Goal: Task Accomplishment & Management: Manage account settings

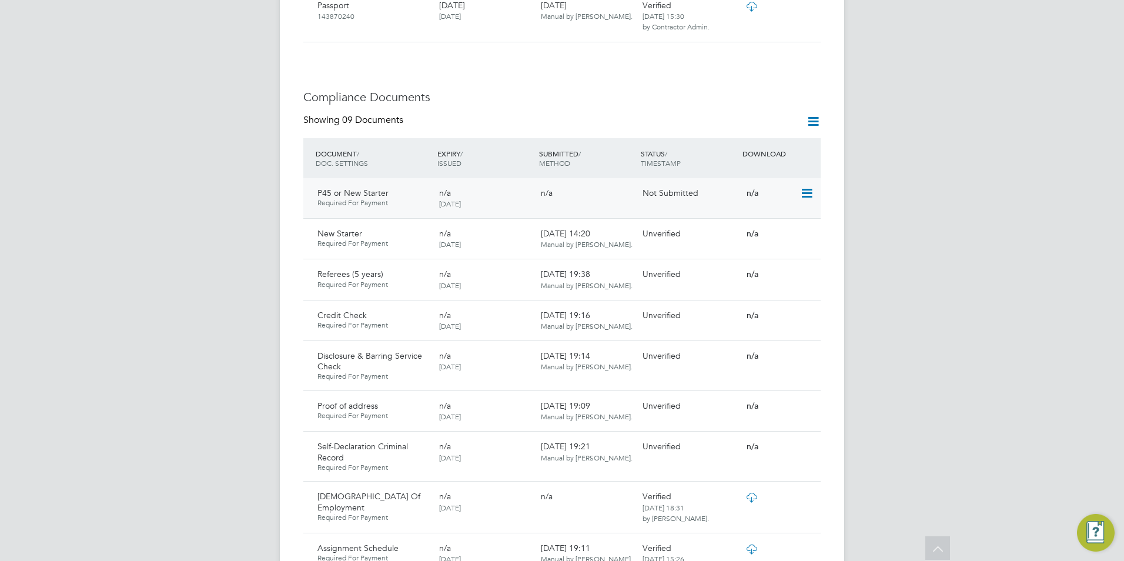
scroll to position [588, 0]
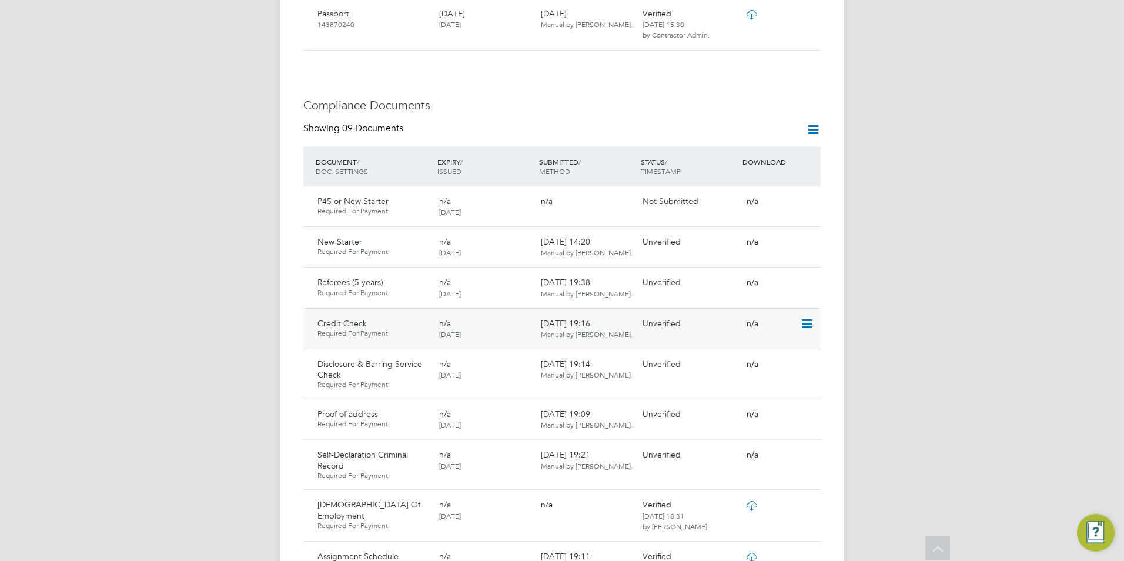
click at [807, 317] on icon at bounding box center [806, 324] width 12 height 14
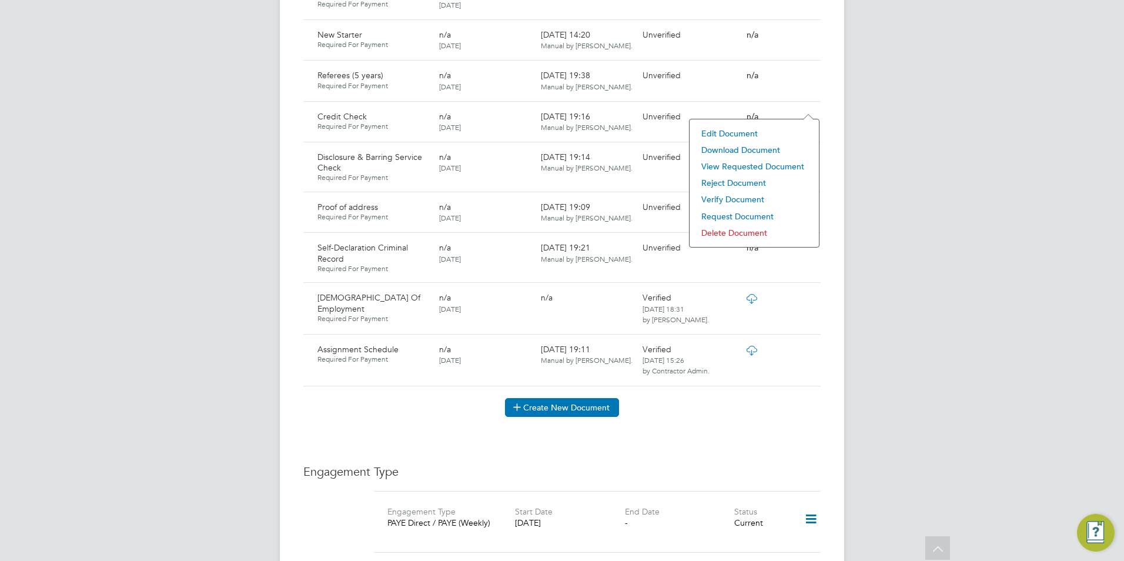
scroll to position [823, 0]
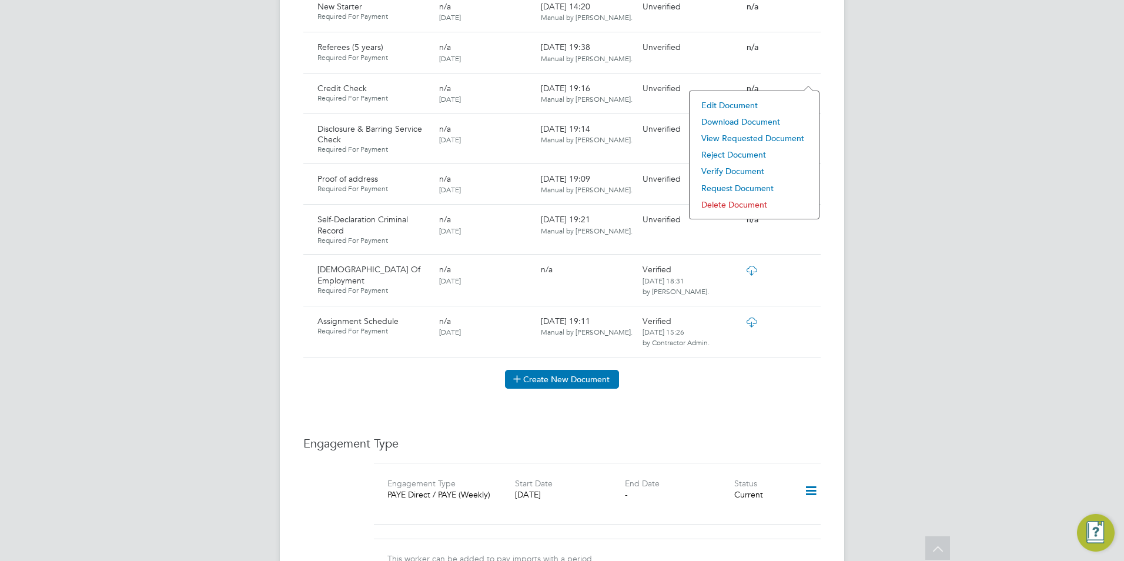
click at [587, 370] on button "Create New Document" at bounding box center [562, 379] width 114 height 19
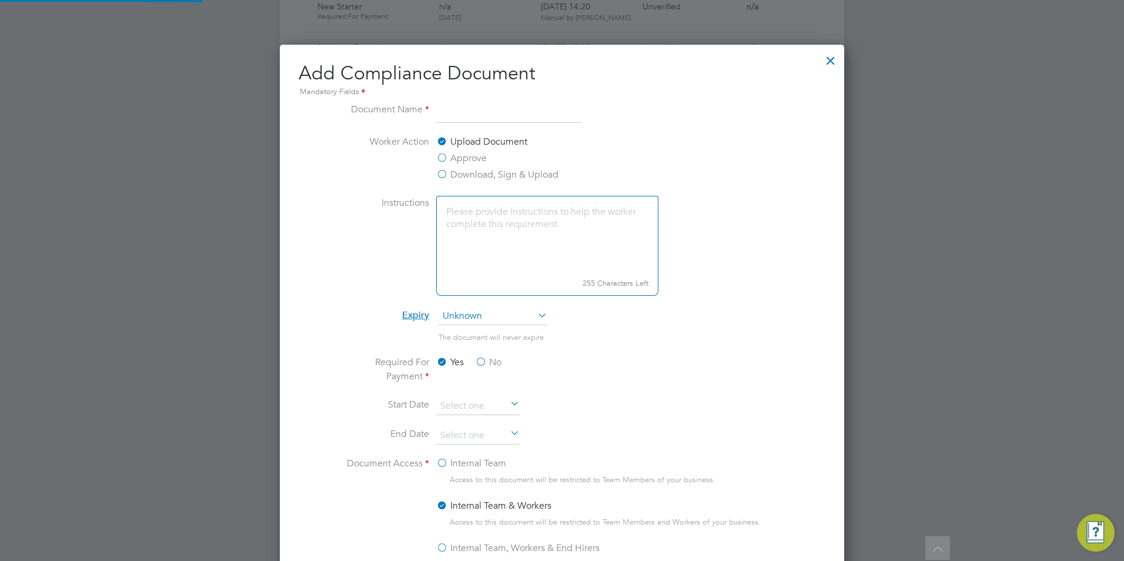
scroll to position [617, 565]
click at [463, 111] on input at bounding box center [508, 112] width 145 height 21
click at [480, 109] on input at bounding box center [508, 112] width 145 height 21
type input "c"
type input "Credit Check"
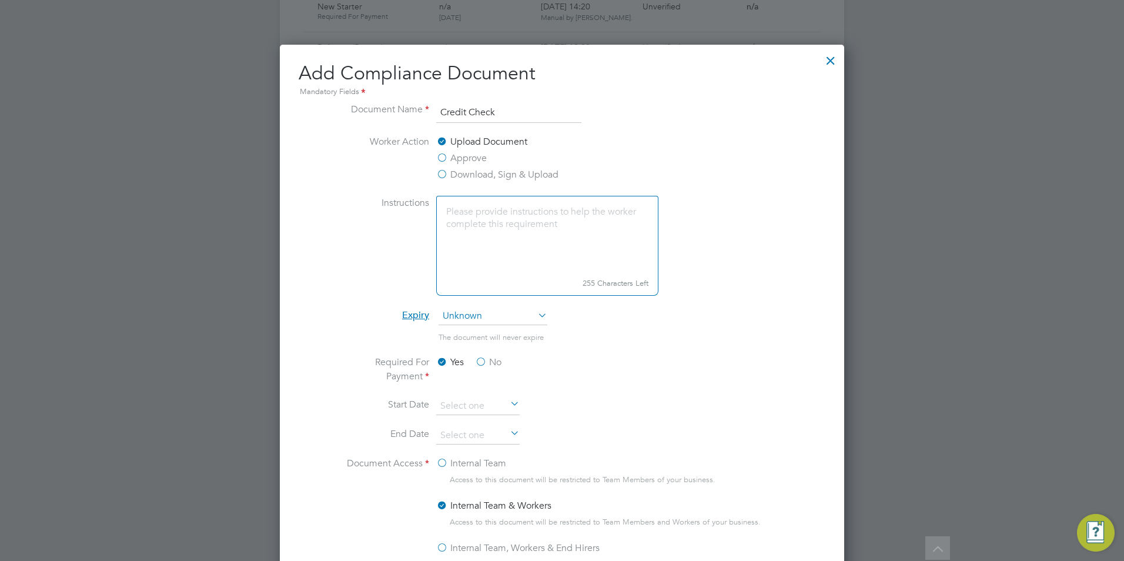
click at [538, 228] on textarea at bounding box center [547, 235] width 222 height 78
click at [482, 359] on label "No" at bounding box center [488, 362] width 26 height 14
click at [0, 0] on input "No" at bounding box center [0, 0] width 0 height 0
click at [502, 315] on span "Unknown" at bounding box center [493, 317] width 109 height 18
click at [504, 317] on span "Unknown" at bounding box center [493, 317] width 109 height 18
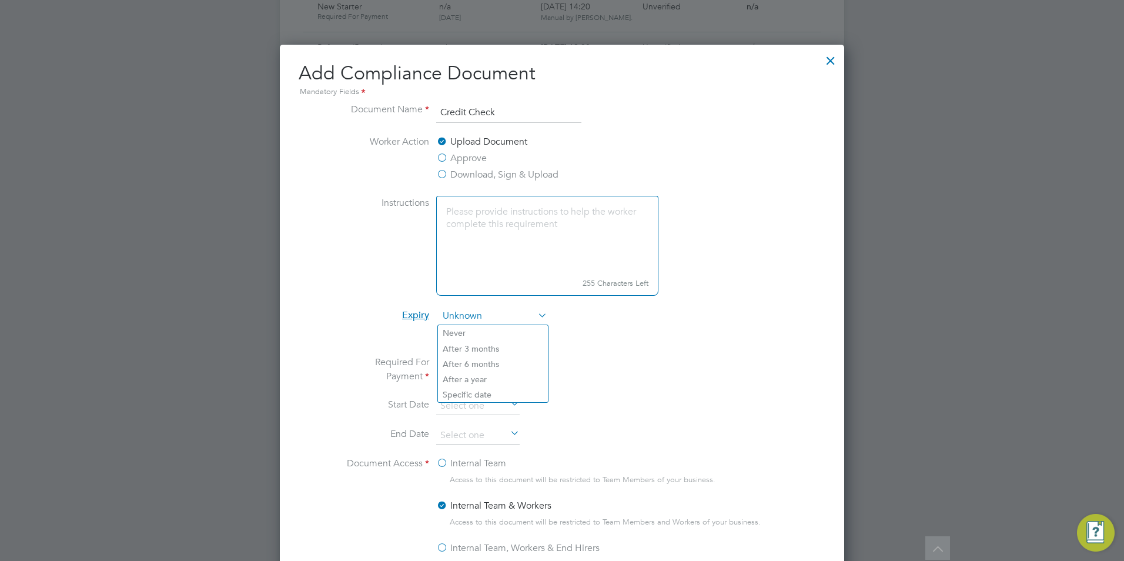
click at [495, 311] on span "Unknown" at bounding box center [493, 317] width 109 height 18
click at [580, 335] on li "The document will never expire" at bounding box center [562, 343] width 442 height 24
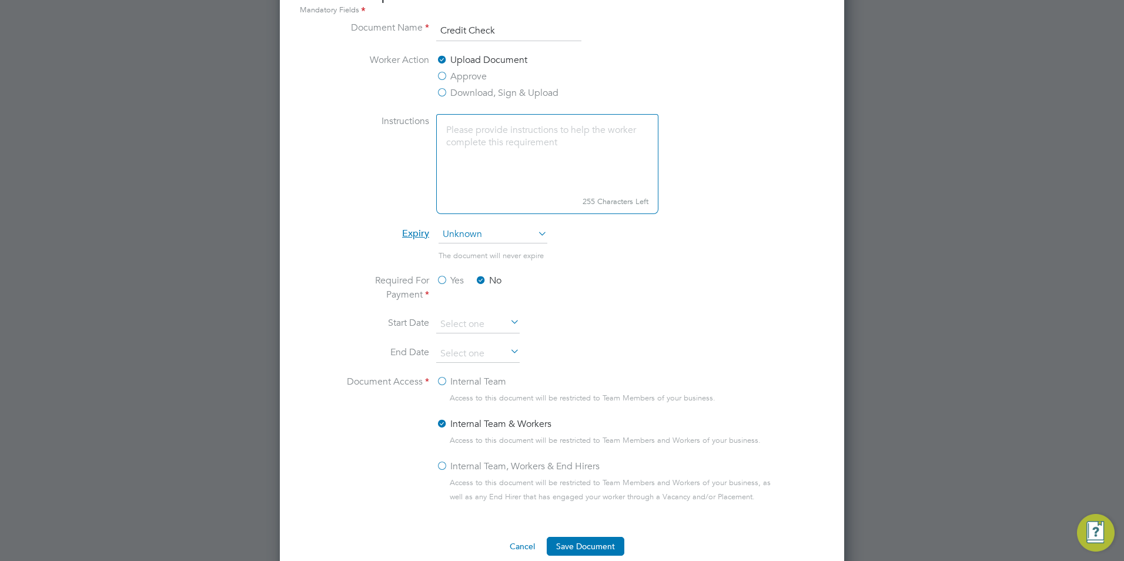
scroll to position [1059, 0]
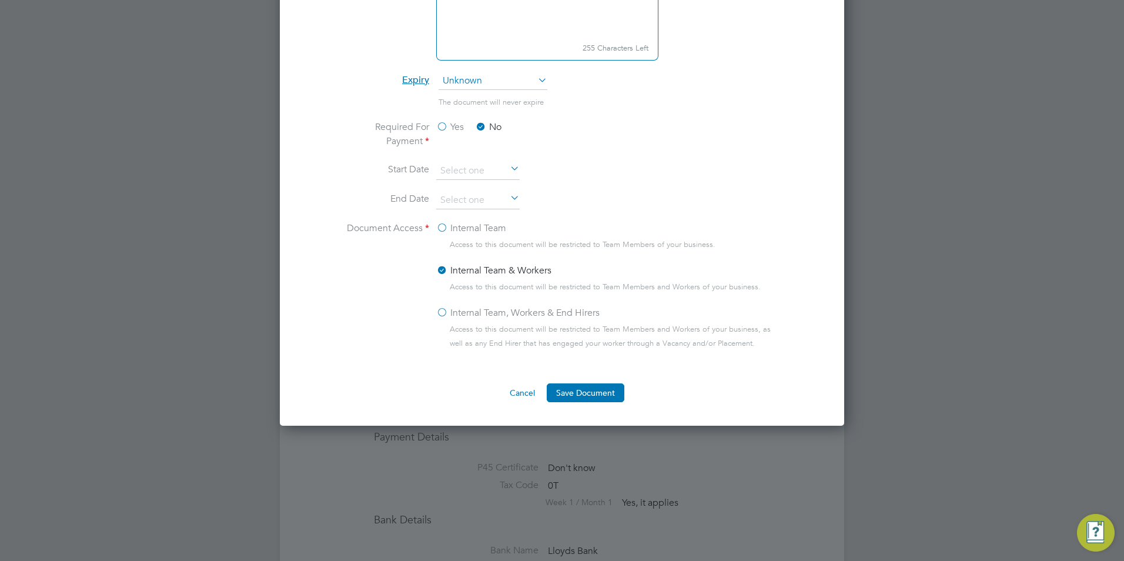
click at [440, 224] on label "Internal Team" at bounding box center [471, 228] width 70 height 14
click at [0, 0] on input "Internal Team" at bounding box center [0, 0] width 0 height 0
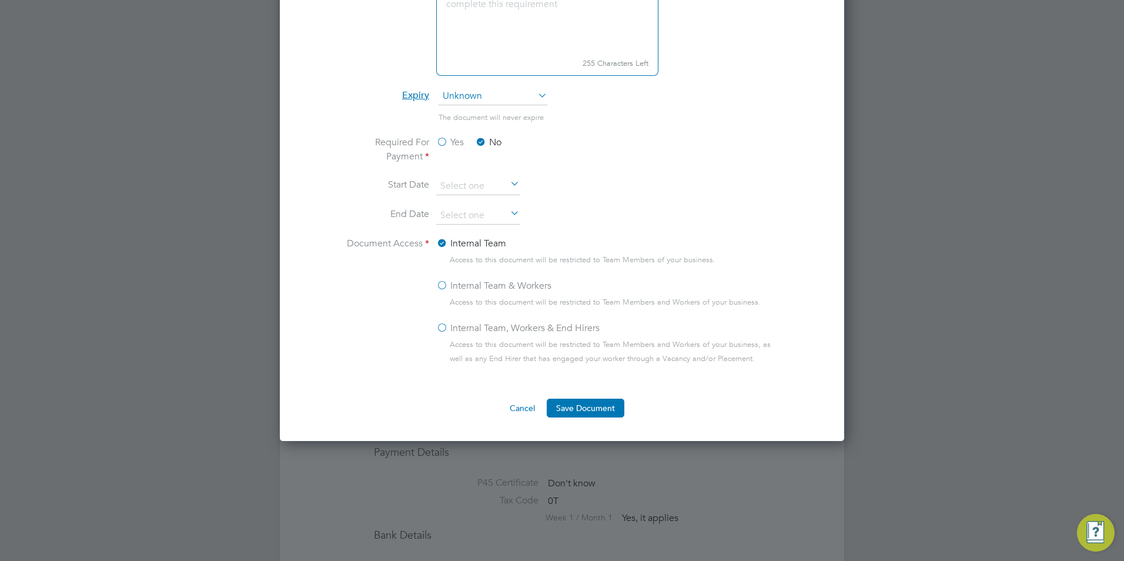
scroll to position [941, 0]
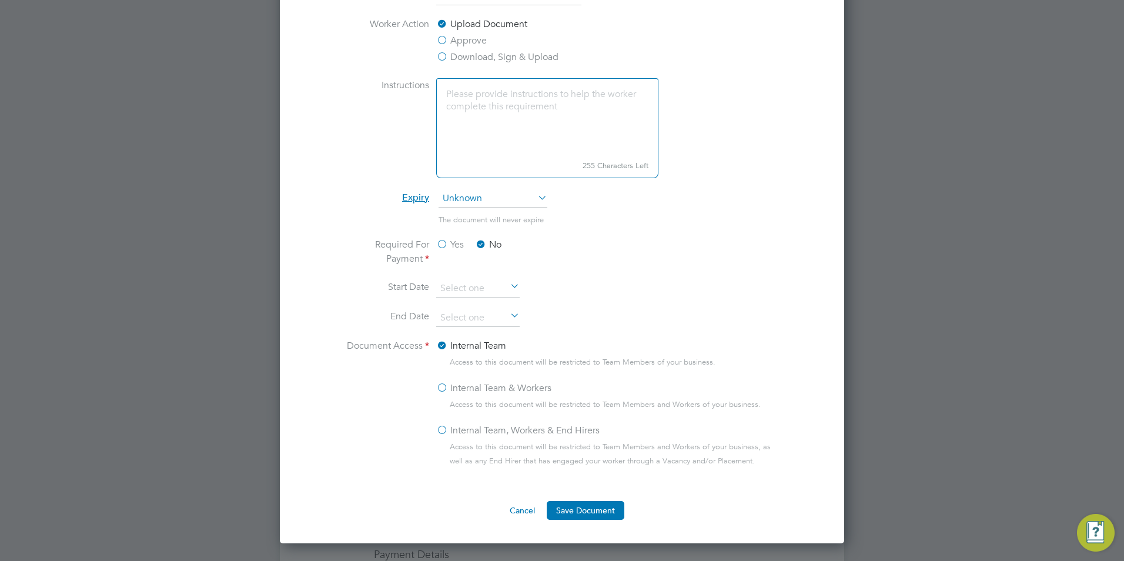
click at [440, 56] on label "Download, Sign & Upload" at bounding box center [497, 57] width 122 height 14
click at [0, 0] on input "Download, Sign & Upload" at bounding box center [0, 0] width 0 height 0
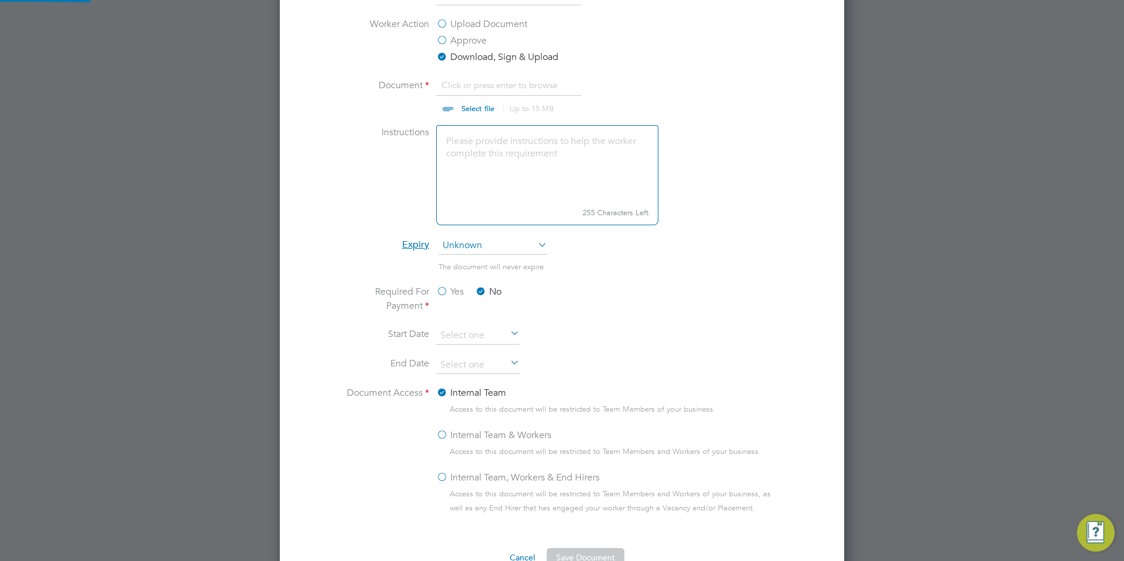
scroll to position [18, 146]
click at [440, 23] on label "Upload Document" at bounding box center [481, 24] width 91 height 14
click at [0, 0] on input "Upload Document" at bounding box center [0, 0] width 0 height 0
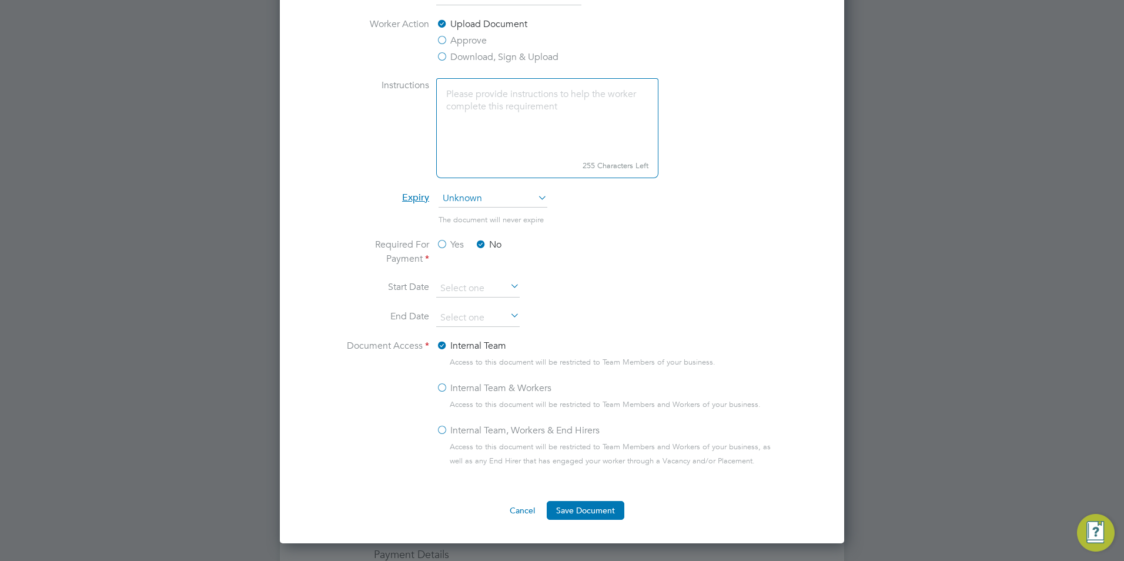
click at [427, 79] on label "Instructions" at bounding box center [385, 127] width 88 height 98
click at [439, 55] on label "Download, Sign & Upload" at bounding box center [497, 57] width 122 height 14
click at [0, 0] on input "Download, Sign & Upload" at bounding box center [0, 0] width 0 height 0
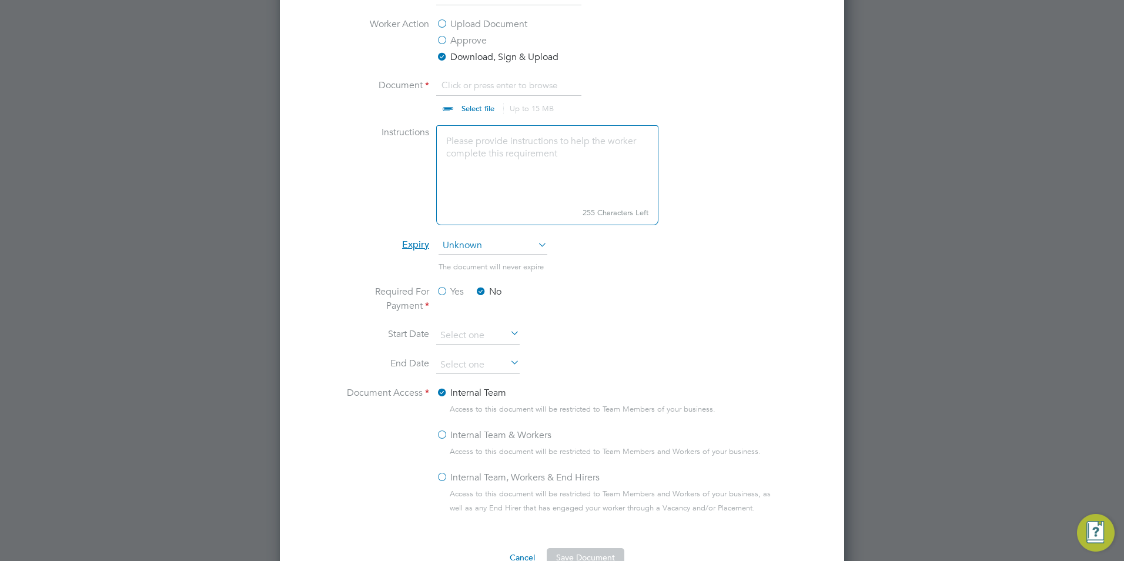
scroll to position [18, 146]
click at [472, 109] on input "file" at bounding box center [489, 95] width 185 height 35
click at [480, 105] on input "file" at bounding box center [489, 95] width 185 height 35
type input "C:\fakepath\56632445_FINAL.pdf"
click at [444, 40] on label "Approve" at bounding box center [461, 41] width 51 height 14
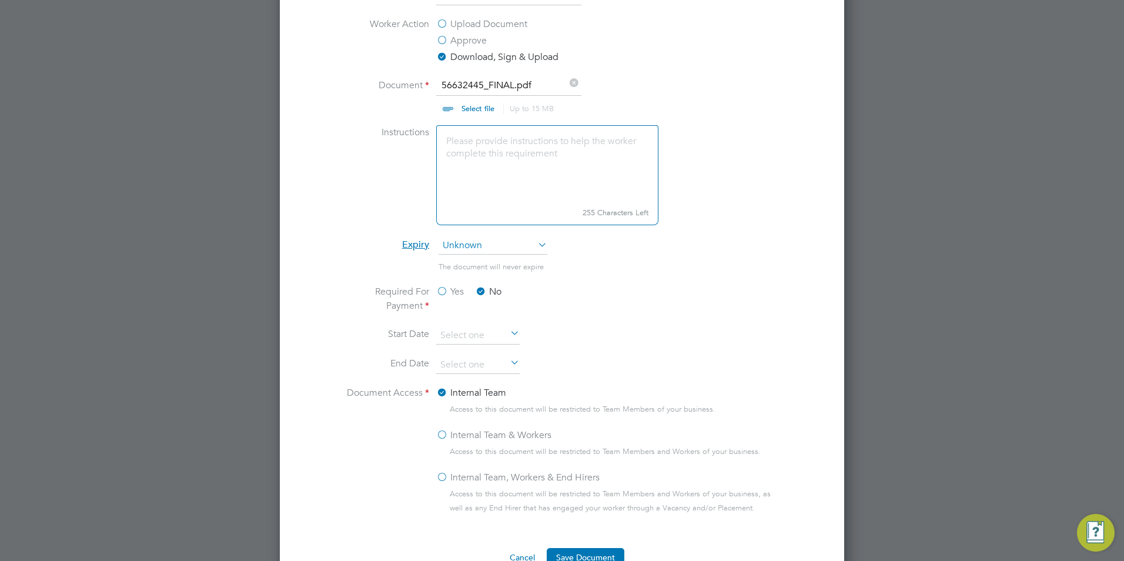
click at [0, 0] on input "Approve" at bounding box center [0, 0] width 0 height 0
click at [442, 25] on label "Upload Document" at bounding box center [481, 24] width 91 height 14
click at [0, 0] on input "Upload Document" at bounding box center [0, 0] width 0 height 0
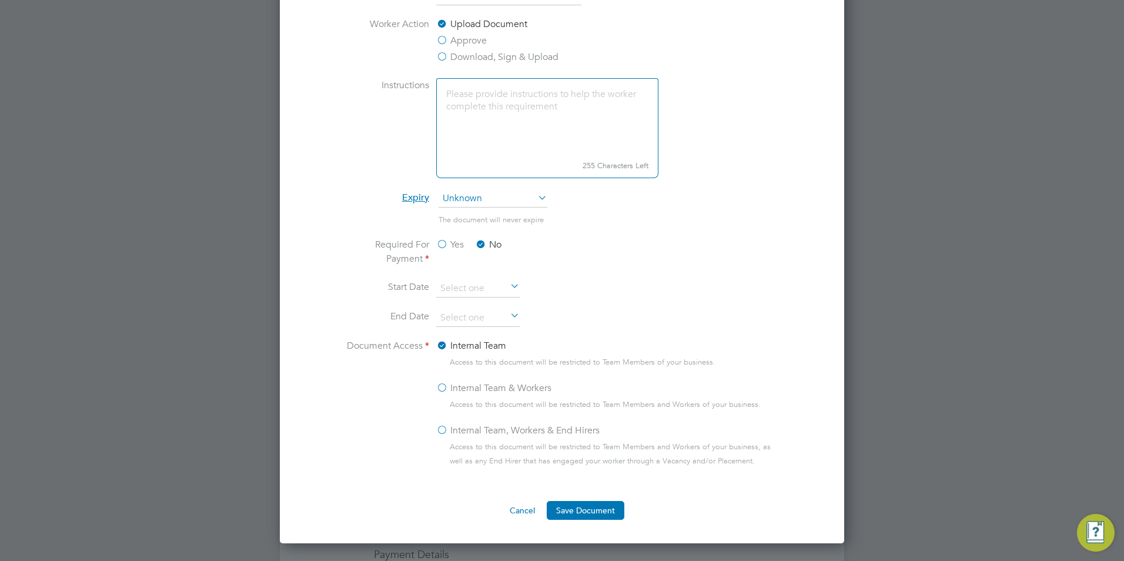
click at [443, 39] on label "Approve" at bounding box center [461, 41] width 51 height 14
click at [0, 0] on input "Approve" at bounding box center [0, 0] width 0 height 0
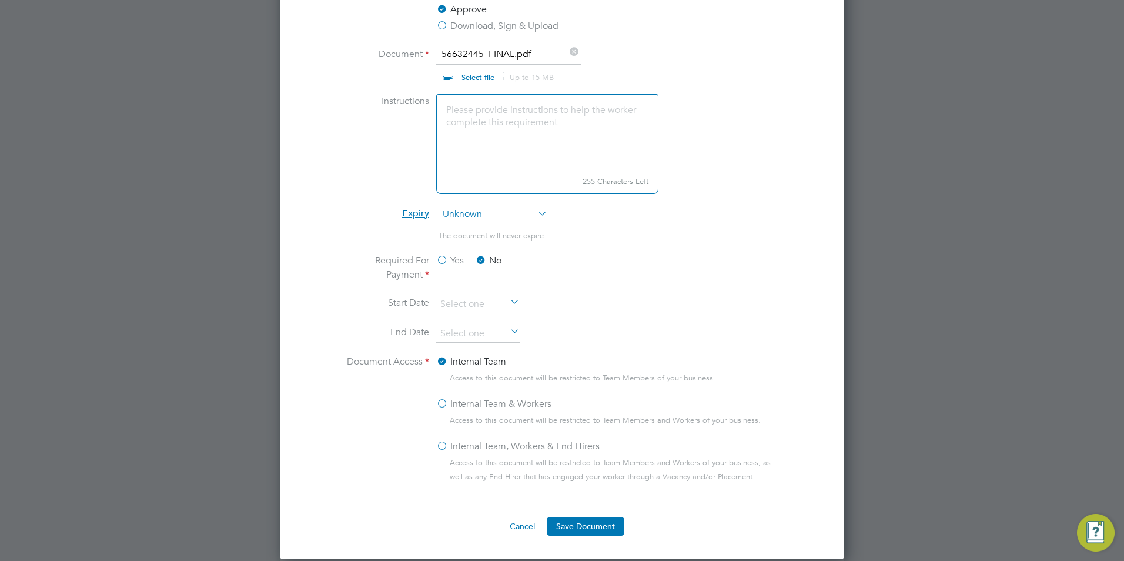
scroll to position [1000, 0]
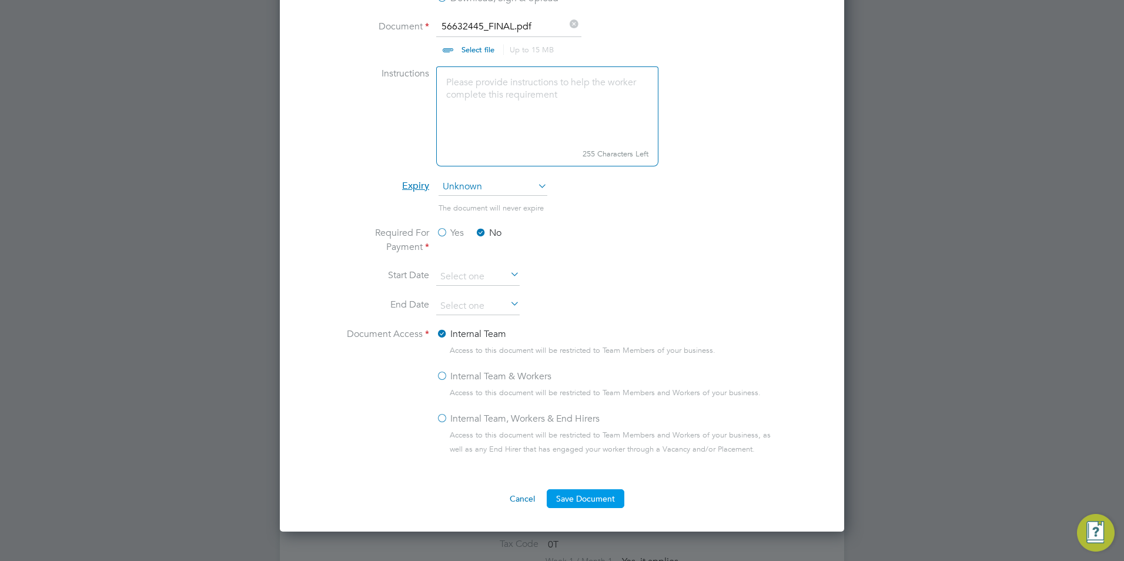
click at [595, 497] on button "Save Document" at bounding box center [586, 498] width 78 height 19
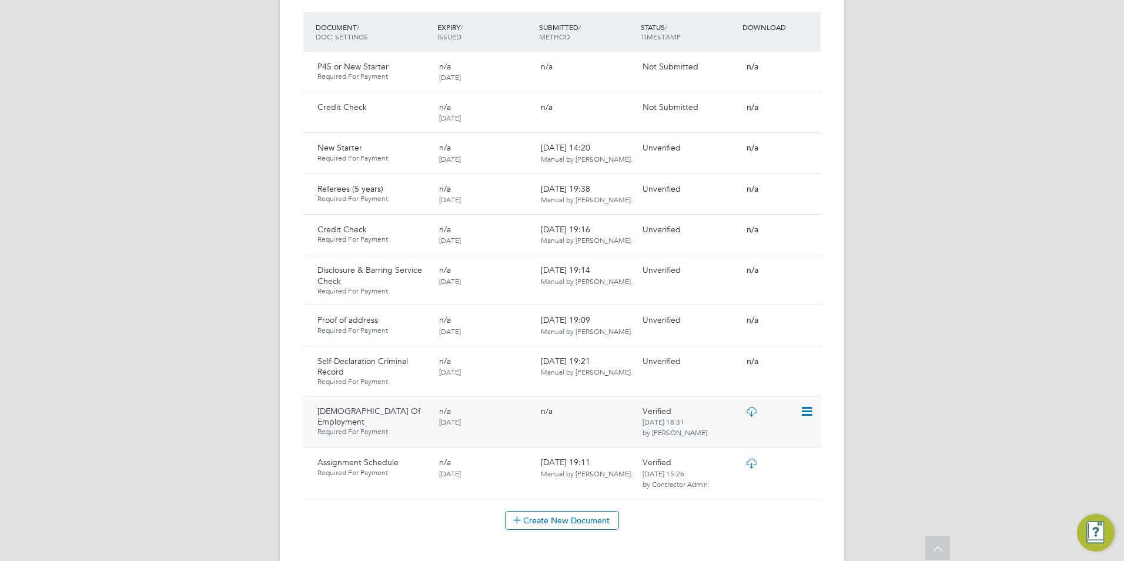
scroll to position [647, 0]
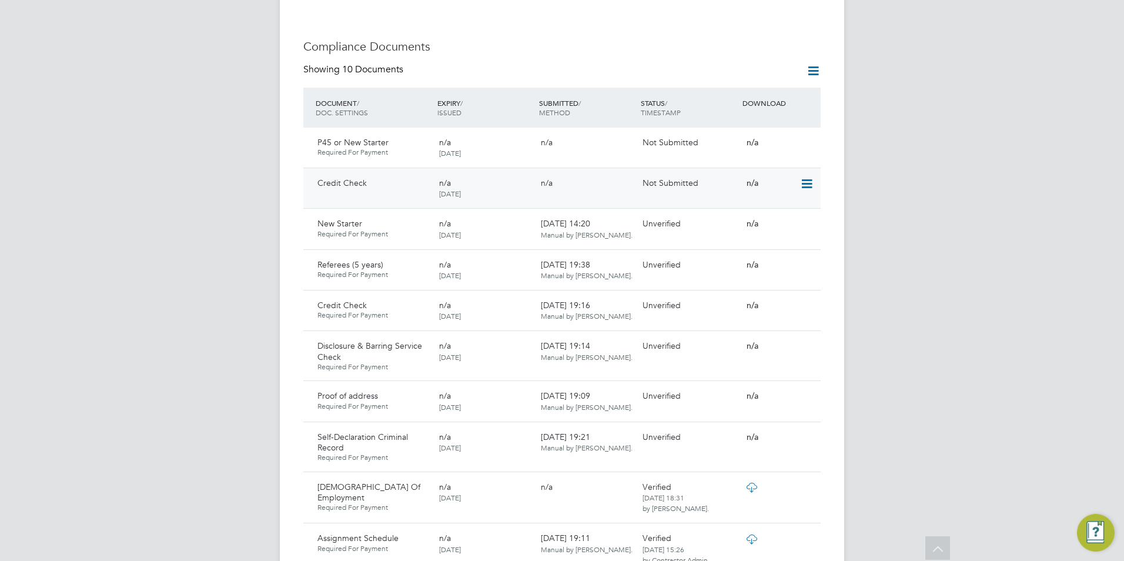
click at [808, 177] on icon at bounding box center [806, 184] width 12 height 14
click at [700, 39] on h3 "Compliance Documents" at bounding box center [562, 46] width 518 height 15
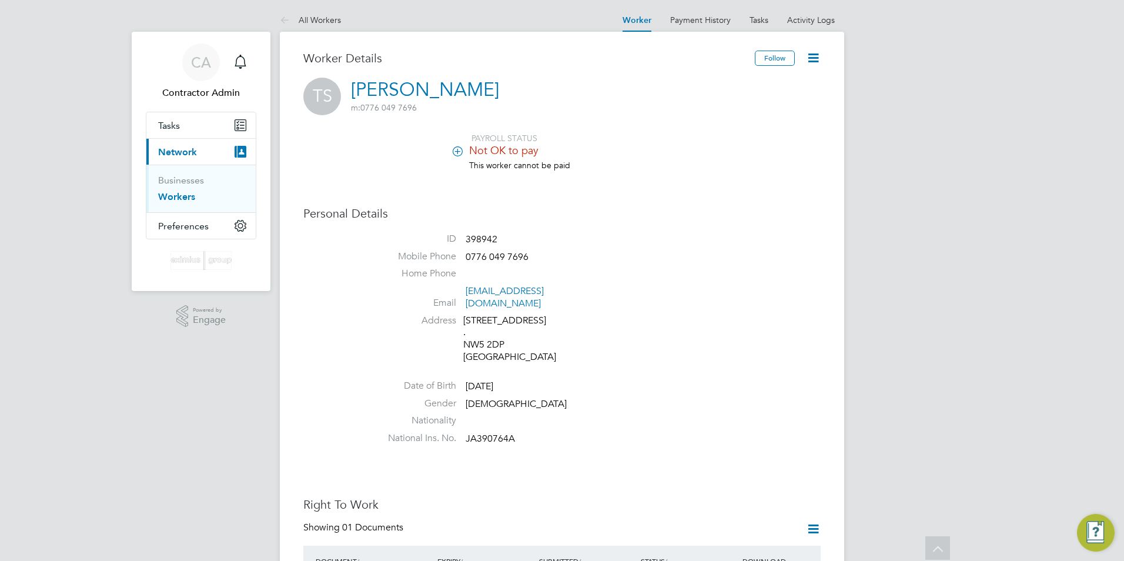
scroll to position [0, 0]
drag, startPoint x: 610, startPoint y: 297, endPoint x: 465, endPoint y: 293, distance: 144.7
click at [465, 293] on li "Email tinasharkeyuk@yahoo.co.uk" at bounding box center [597, 300] width 447 height 29
drag, startPoint x: 465, startPoint y: 293, endPoint x: 493, endPoint y: 289, distance: 28.5
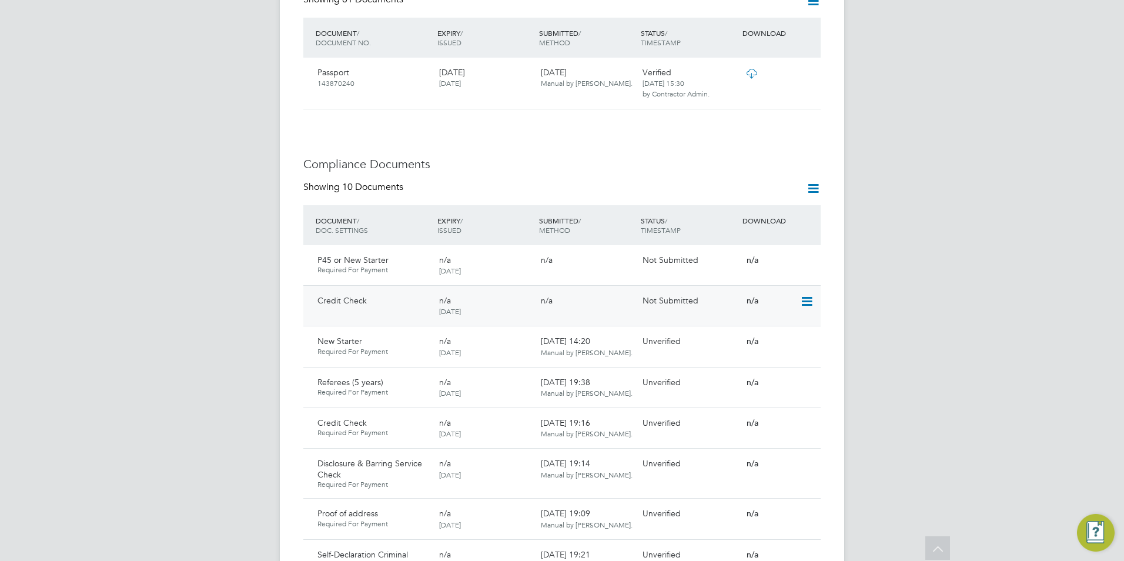
scroll to position [588, 0]
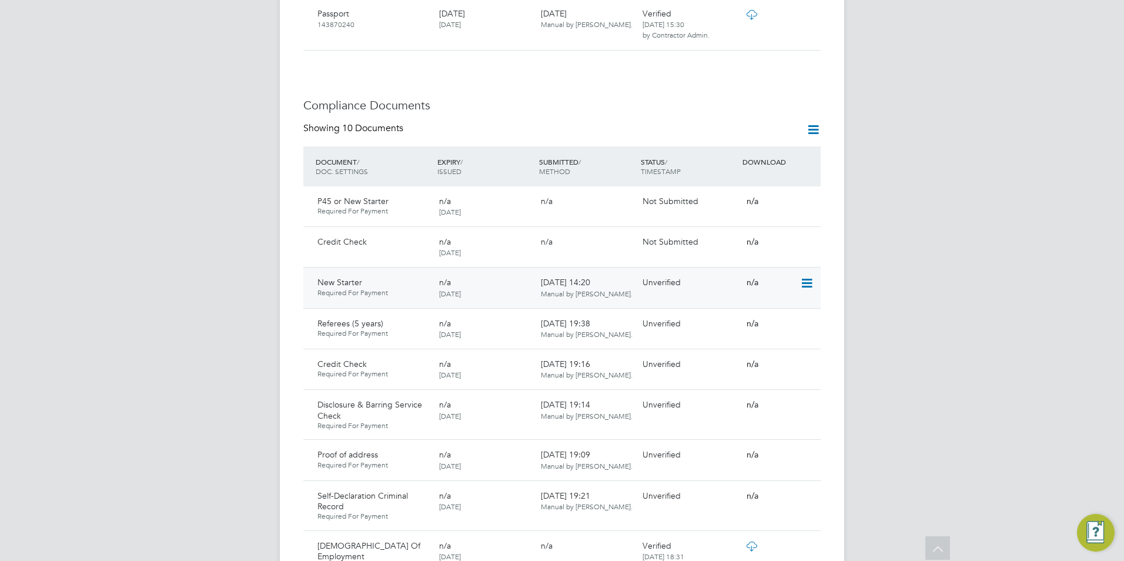
click at [805, 276] on icon at bounding box center [806, 283] width 12 height 14
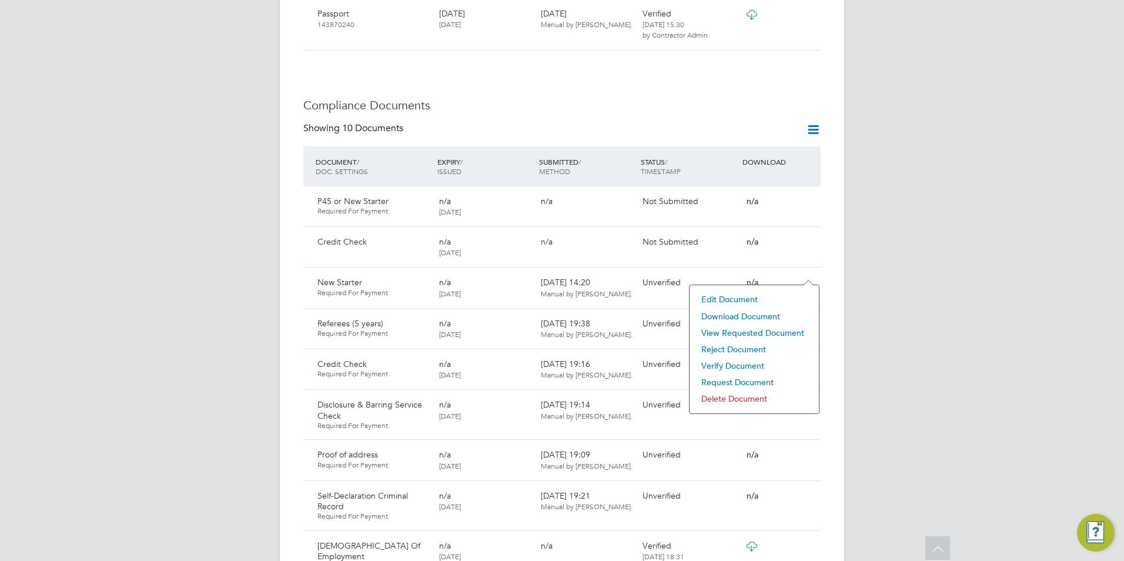
click at [743, 315] on li "Download Document" at bounding box center [755, 316] width 118 height 16
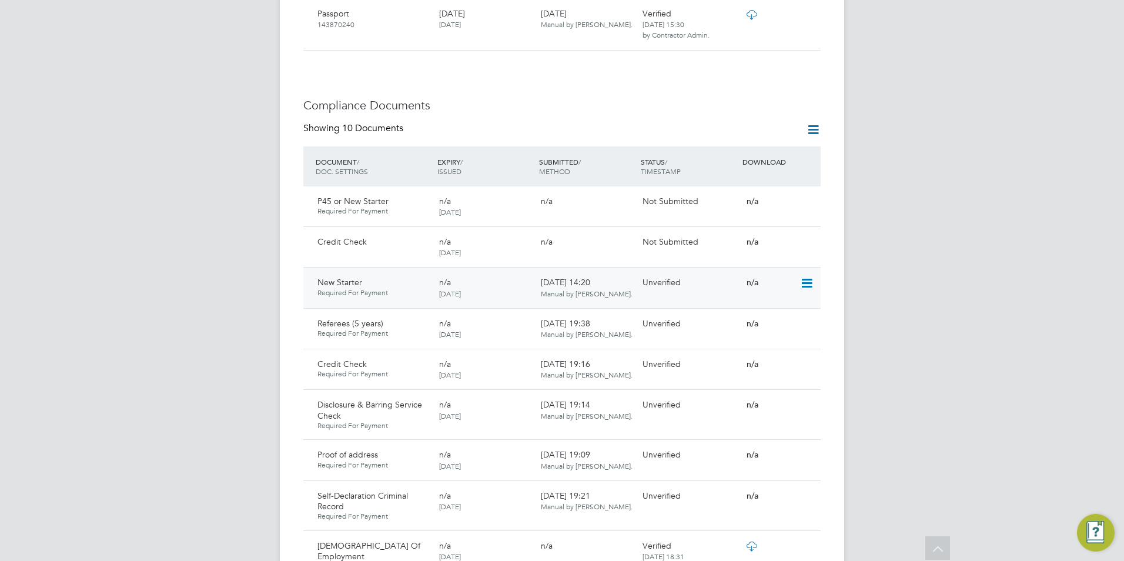
click at [809, 276] on icon at bounding box center [806, 283] width 12 height 14
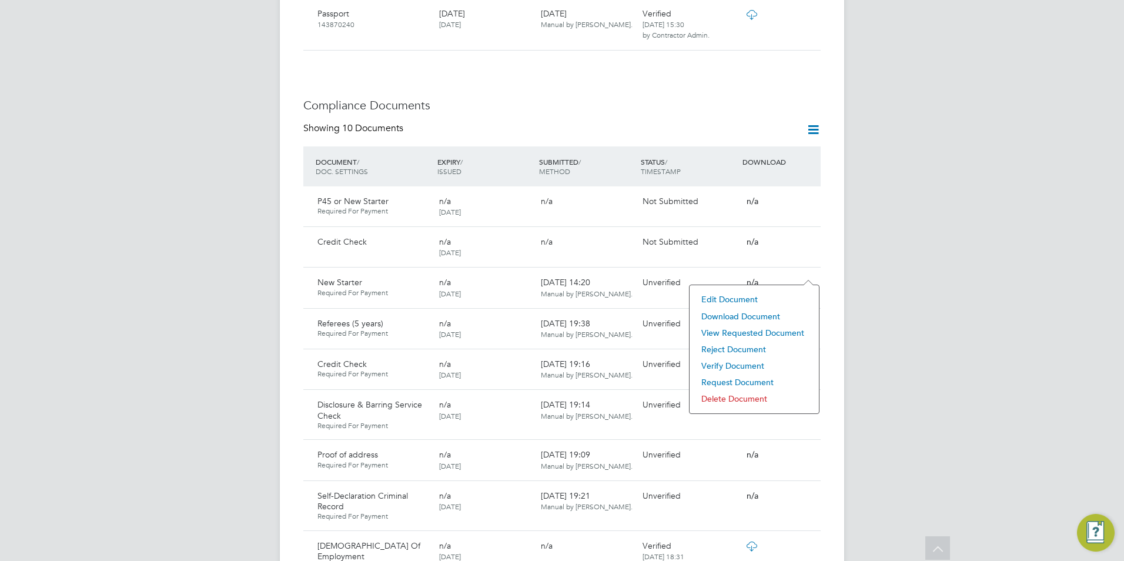
click at [746, 332] on li "View Requested Document" at bounding box center [755, 333] width 118 height 16
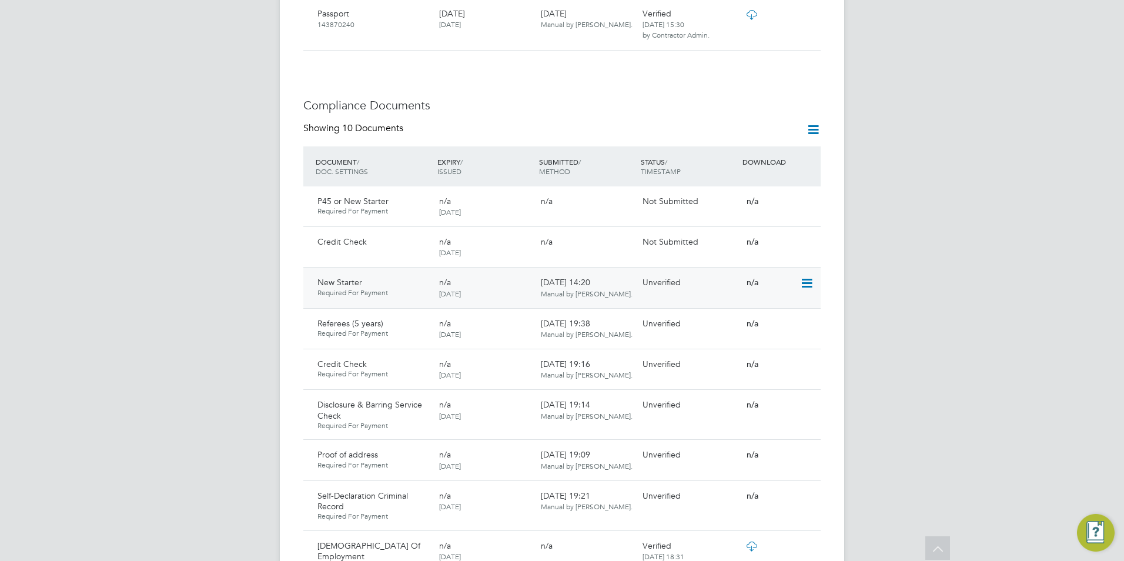
click at [805, 276] on icon at bounding box center [806, 283] width 12 height 14
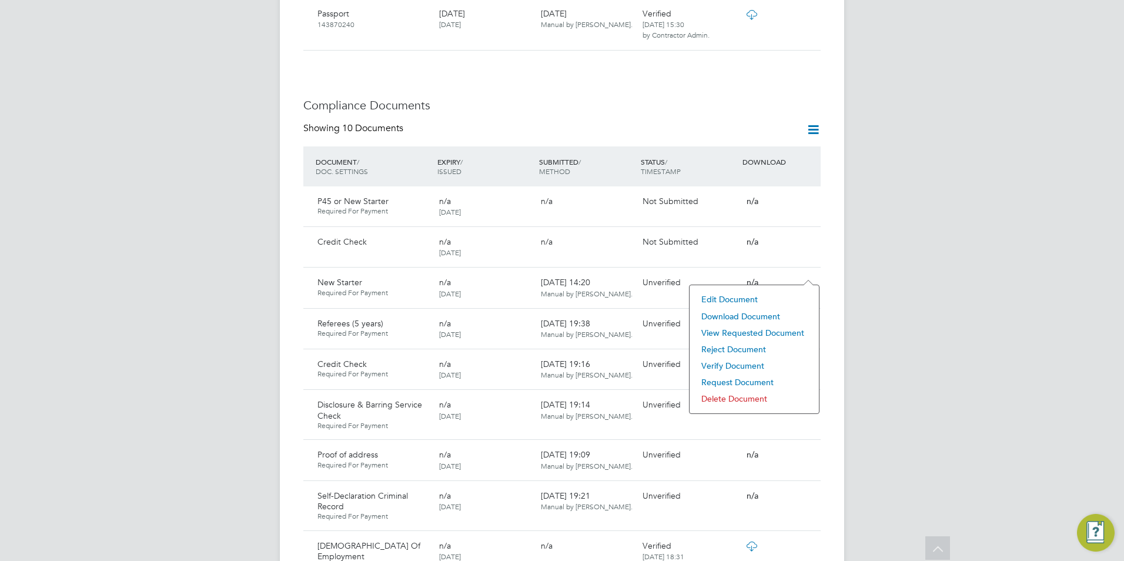
click at [739, 313] on li "Download Document" at bounding box center [755, 316] width 118 height 16
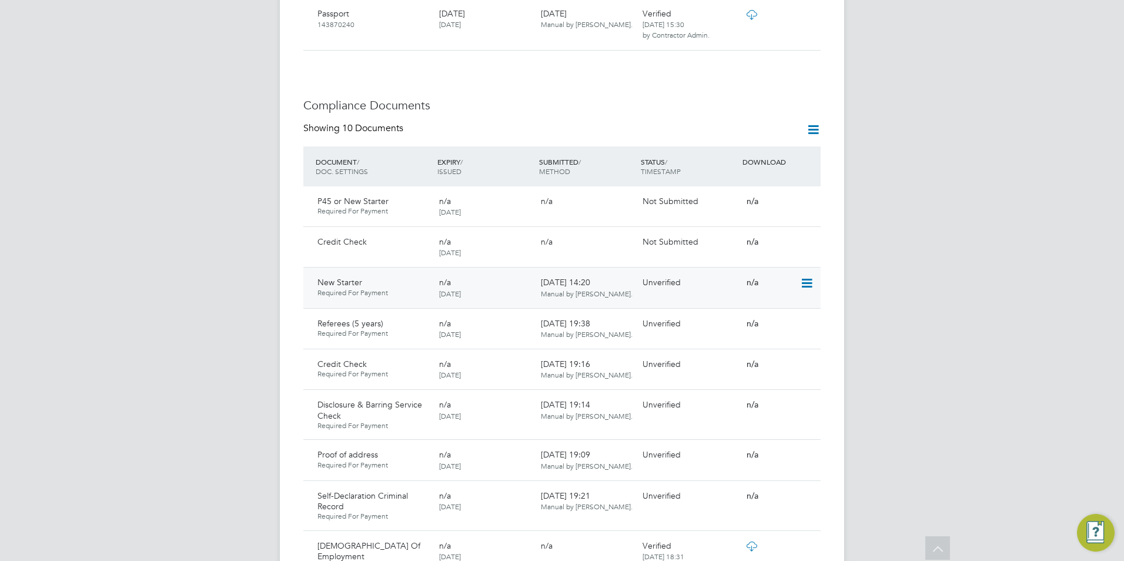
click at [806, 276] on icon at bounding box center [806, 283] width 12 height 14
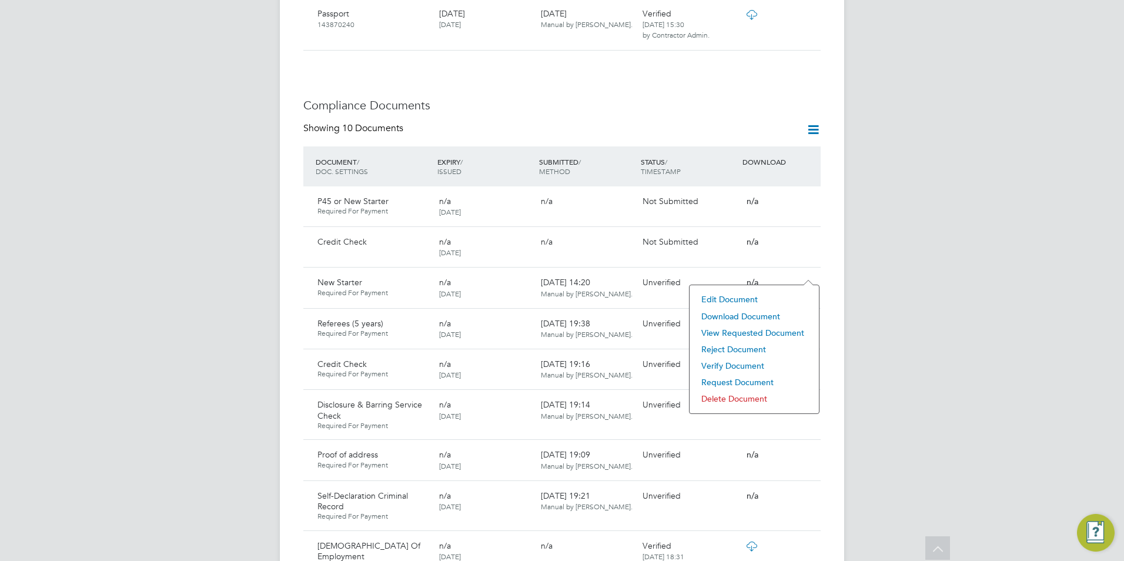
click at [759, 378] on li "Request Document" at bounding box center [755, 382] width 118 height 16
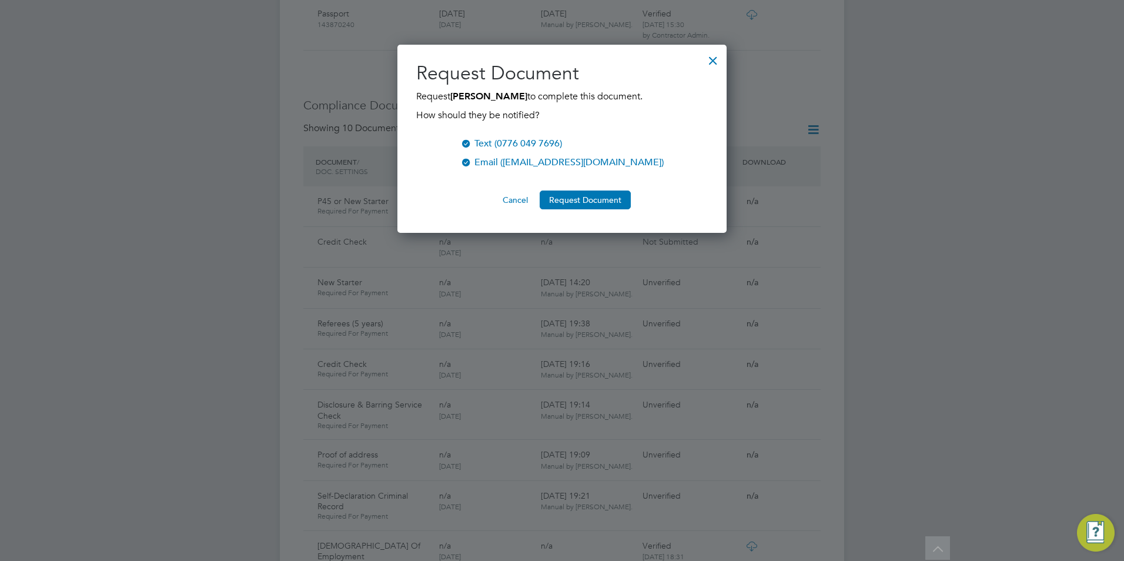
scroll to position [189, 330]
click at [512, 199] on button "Cancel" at bounding box center [515, 200] width 44 height 19
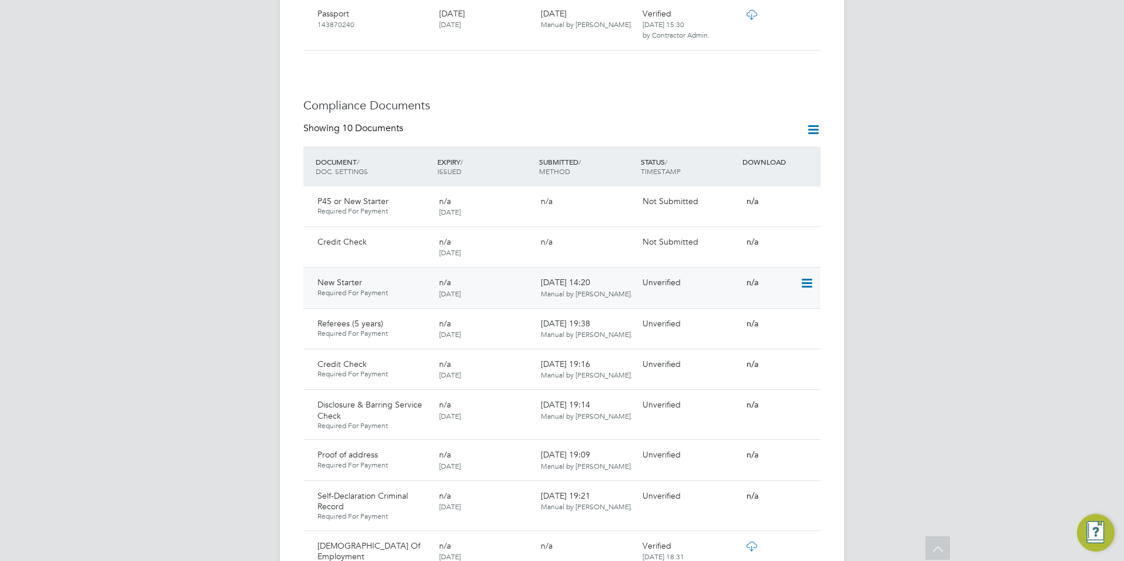
click at [807, 276] on icon at bounding box center [806, 283] width 12 height 14
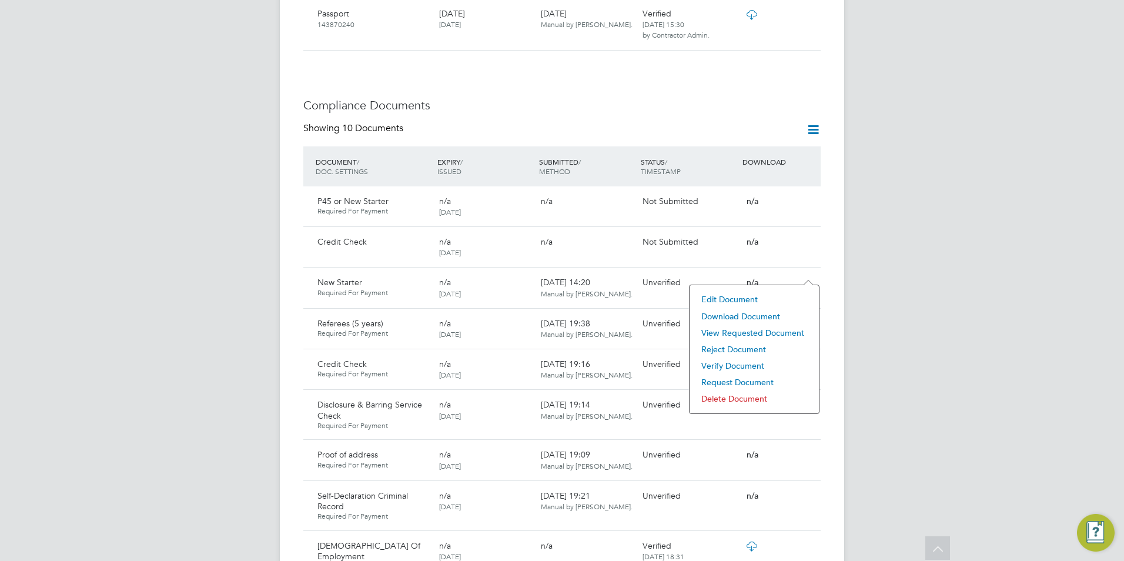
click at [733, 295] on li "Edit Document" at bounding box center [755, 299] width 118 height 16
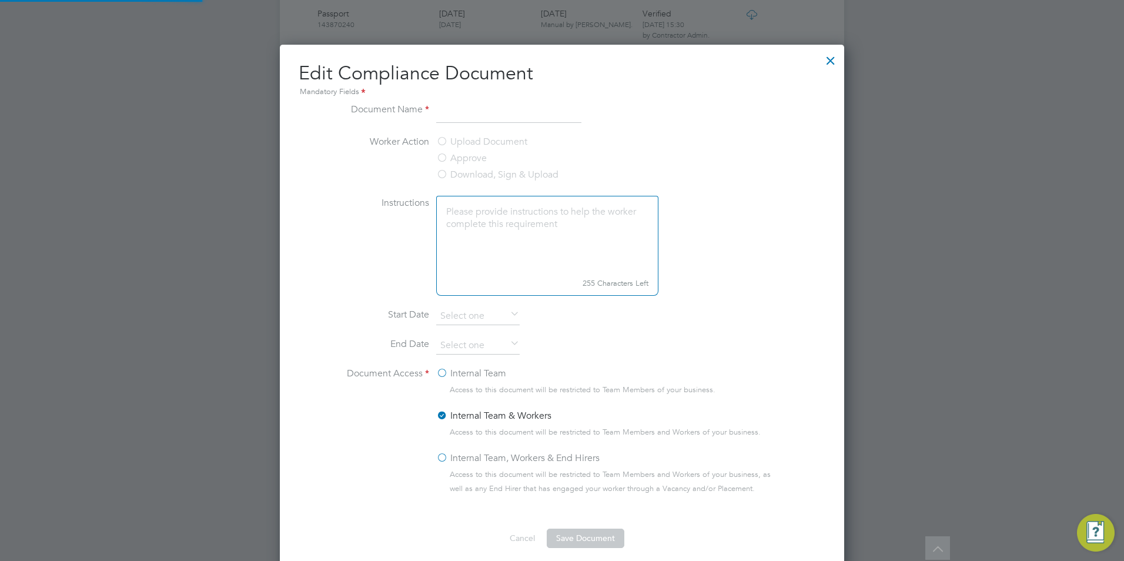
scroll to position [527, 565]
type input "New Starter"
type textarea "Please fill out and upload the document."
type input "23 Sep 2025"
click at [528, 534] on button "Cancel" at bounding box center [522, 538] width 44 height 19
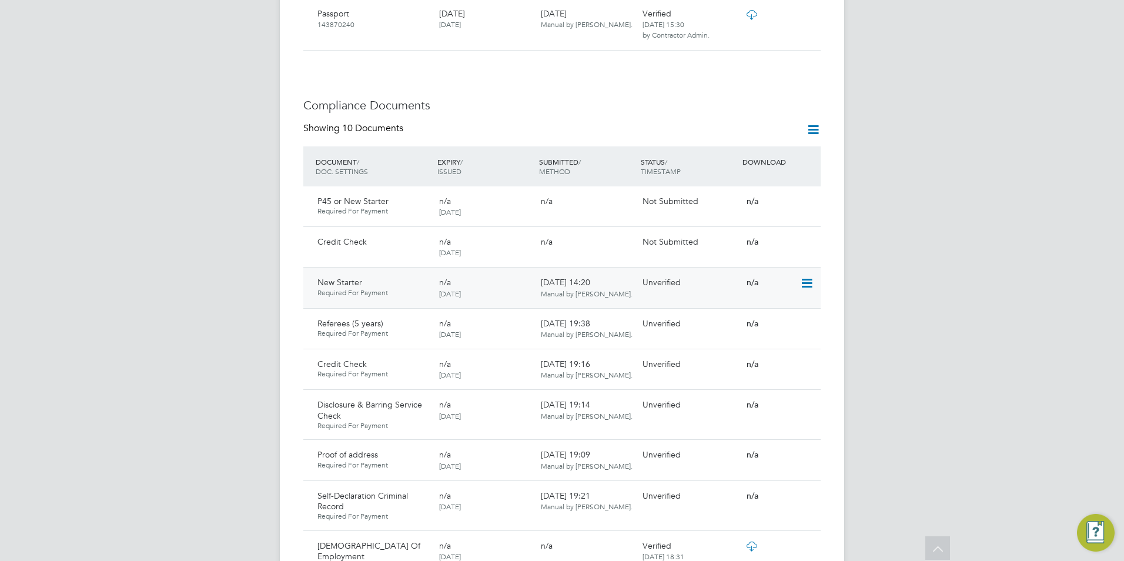
click at [810, 276] on icon at bounding box center [806, 283] width 12 height 14
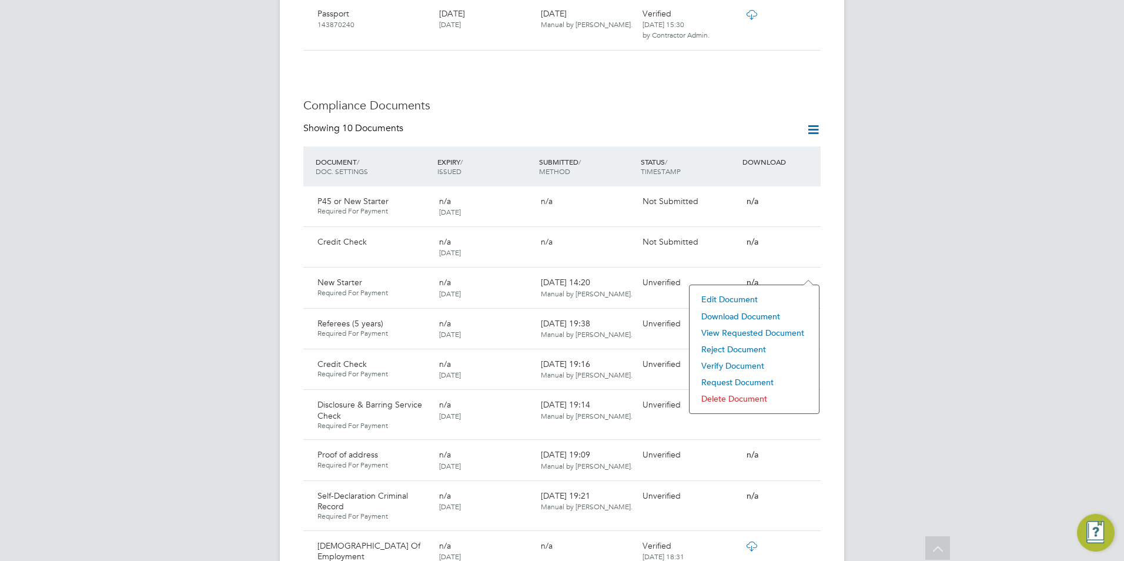
click at [728, 349] on li "Reject Document" at bounding box center [755, 349] width 118 height 16
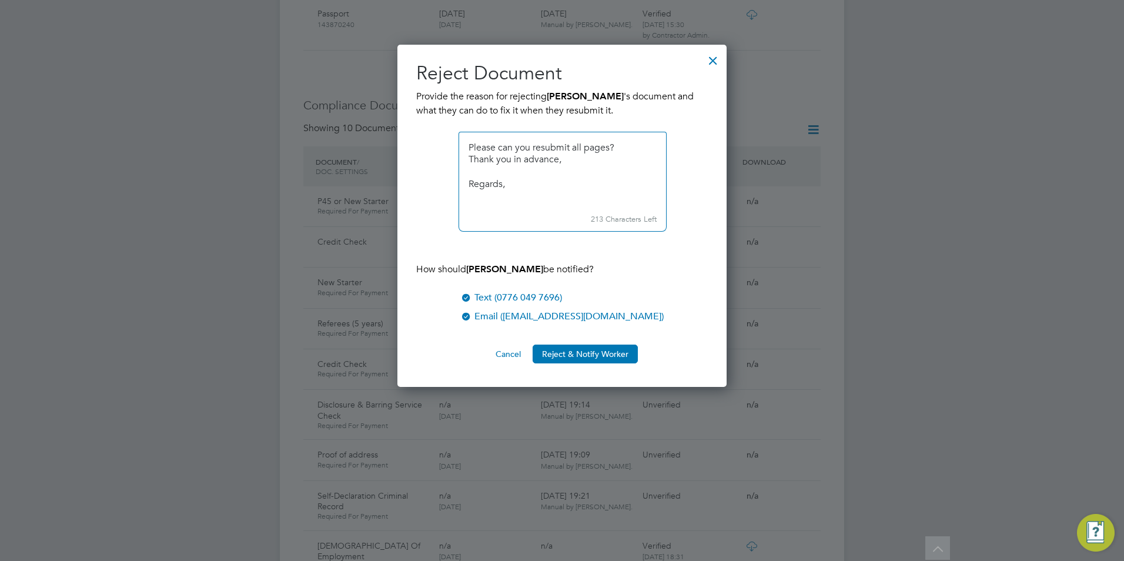
scroll to position [2, 0]
type textarea "Please can you resubmit all pages? Thank you in advance, Regards, Eximius"
click at [603, 349] on button "Reject & Notify Worker" at bounding box center [585, 354] width 105 height 19
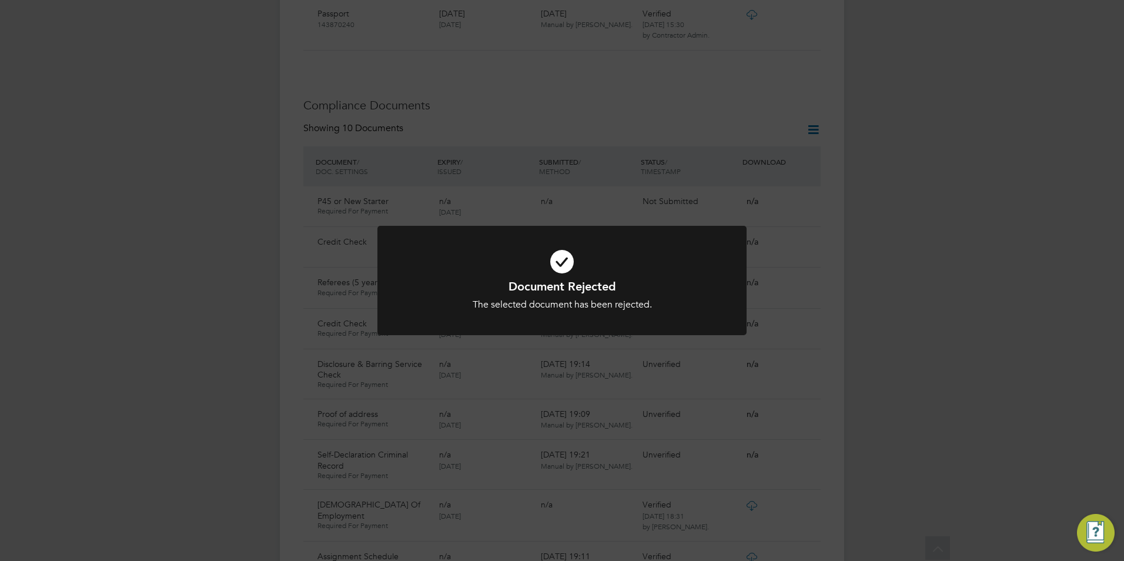
click at [627, 292] on h1 "Document Rejected" at bounding box center [562, 286] width 306 height 15
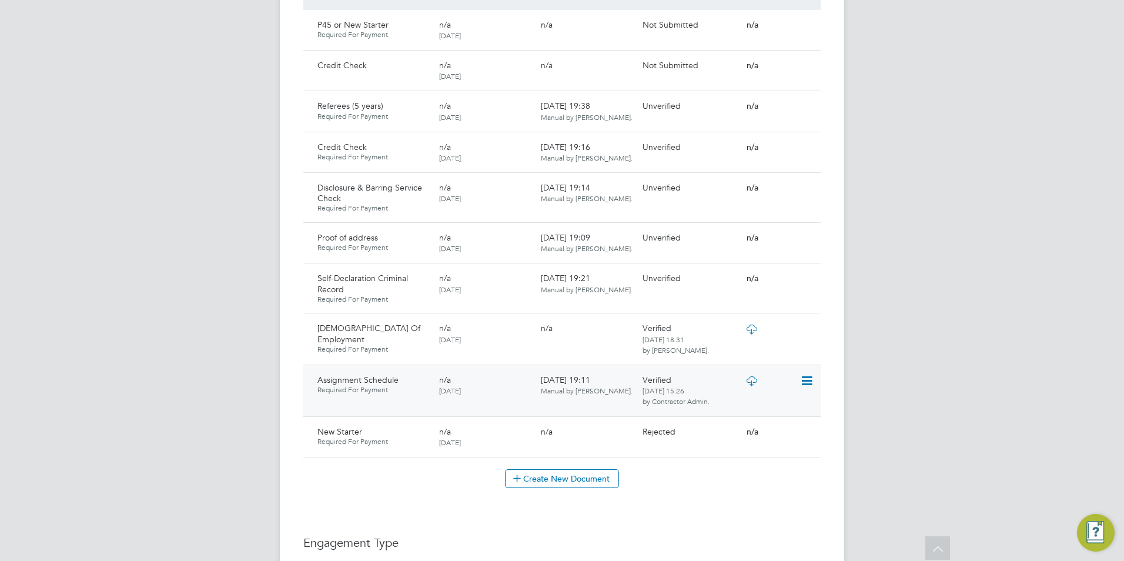
scroll to position [941, 0]
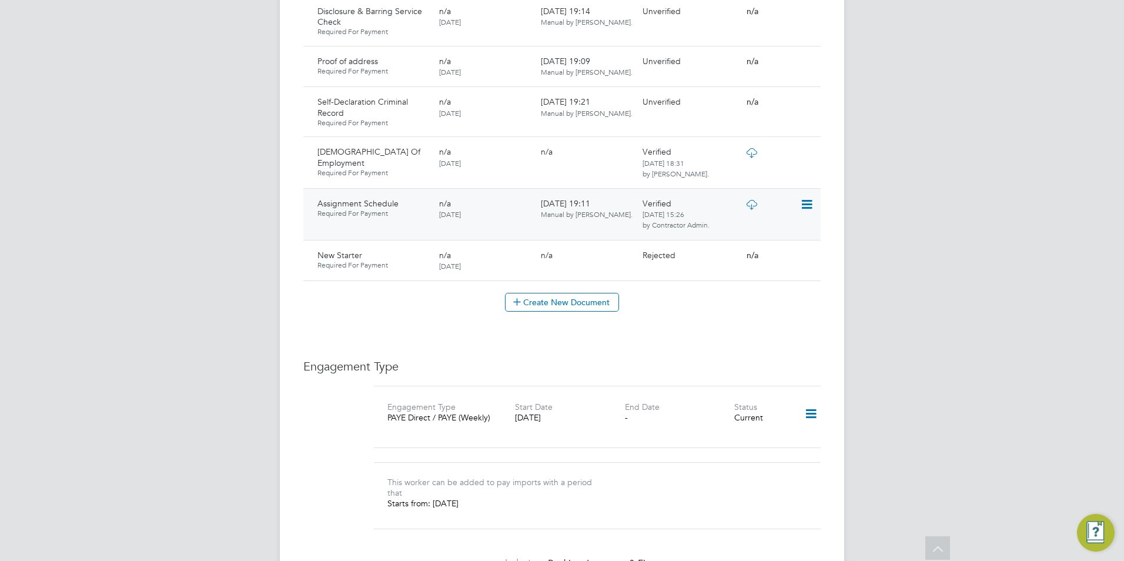
click at [809, 198] on icon at bounding box center [806, 205] width 12 height 14
click at [733, 251] on li "View Requested Document" at bounding box center [755, 253] width 118 height 16
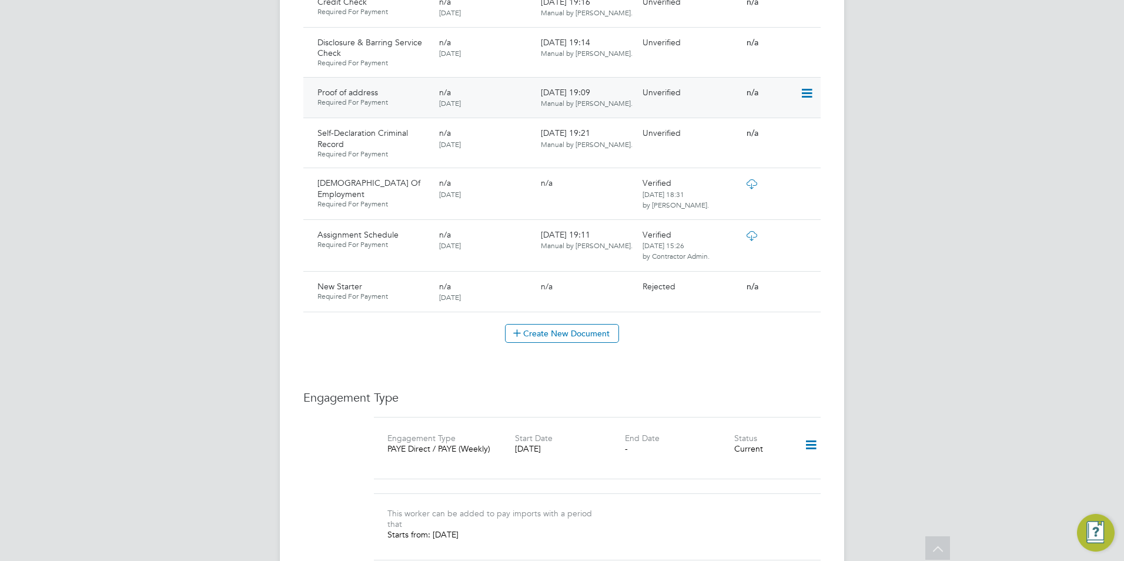
scroll to position [823, 0]
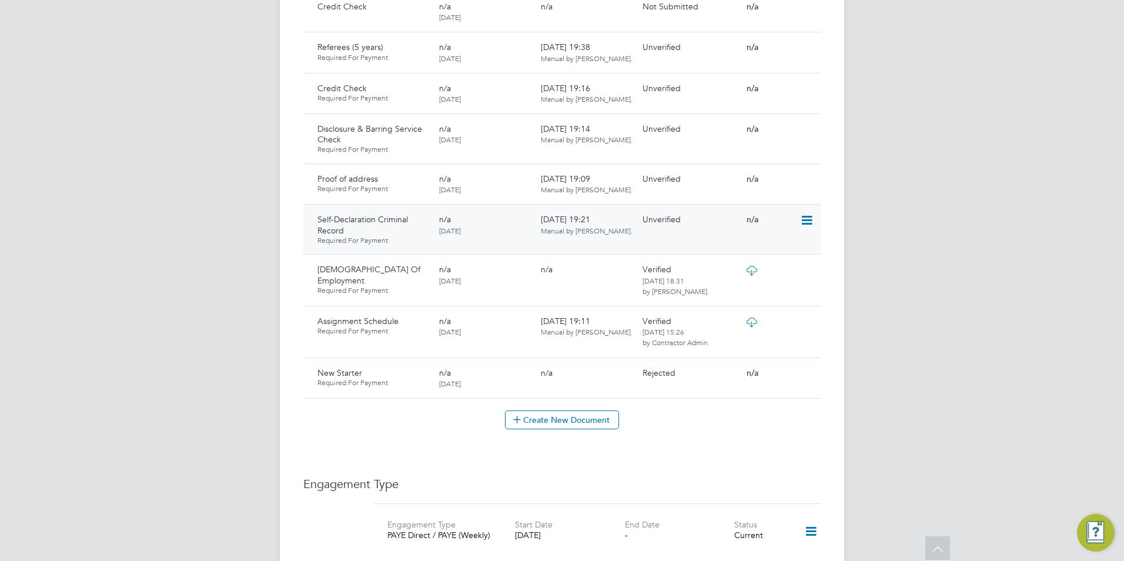
click at [809, 213] on icon at bounding box center [806, 220] width 12 height 14
click at [737, 252] on li "Download Document" at bounding box center [755, 253] width 118 height 16
click at [806, 213] on icon at bounding box center [806, 220] width 12 height 14
click at [747, 249] on li "Download Document" at bounding box center [755, 253] width 118 height 16
click at [804, 213] on icon at bounding box center [806, 220] width 12 height 14
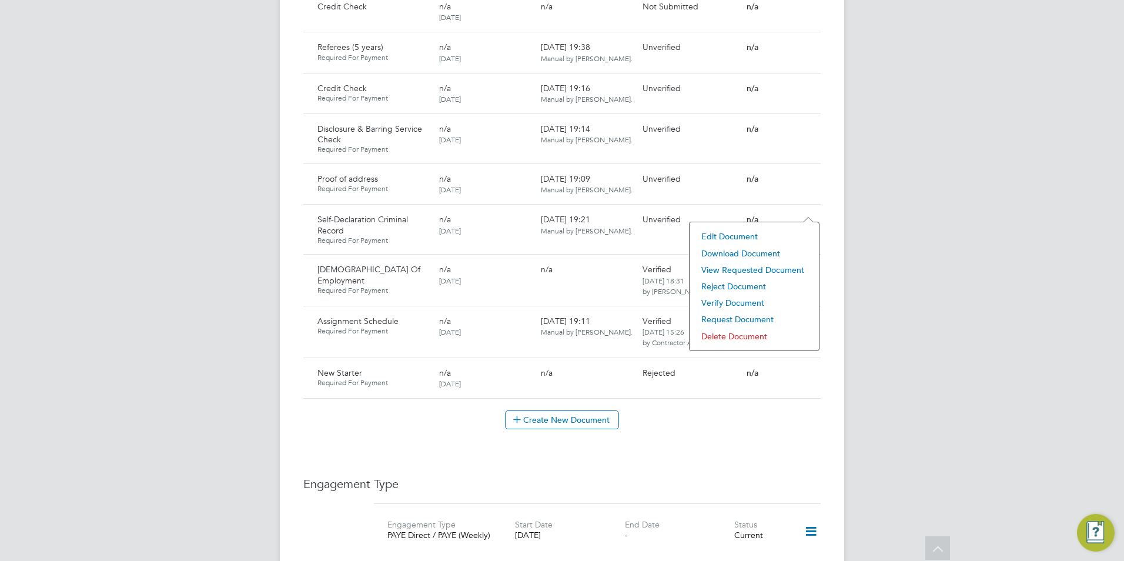
click at [730, 248] on li "Download Document" at bounding box center [755, 253] width 118 height 16
click at [805, 213] on icon at bounding box center [806, 220] width 12 height 14
click at [757, 268] on li "View Requested Document" at bounding box center [755, 270] width 118 height 16
click at [808, 213] on icon at bounding box center [806, 220] width 12 height 14
click at [729, 296] on li "Verify Document" at bounding box center [755, 303] width 118 height 16
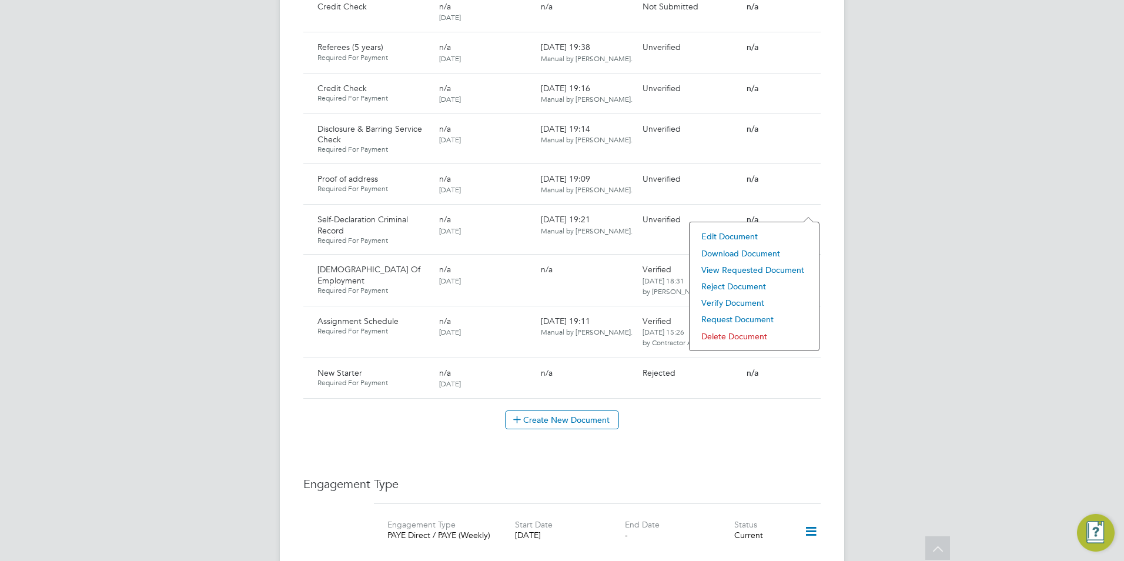
scroll to position [0, 0]
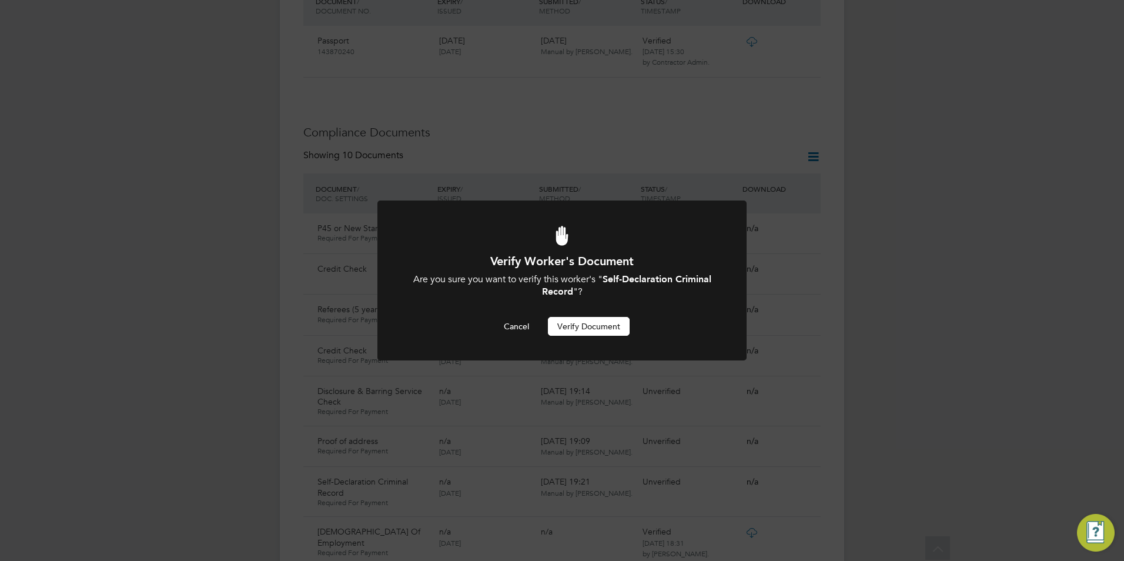
click at [617, 320] on button "Verify Document" at bounding box center [589, 326] width 82 height 19
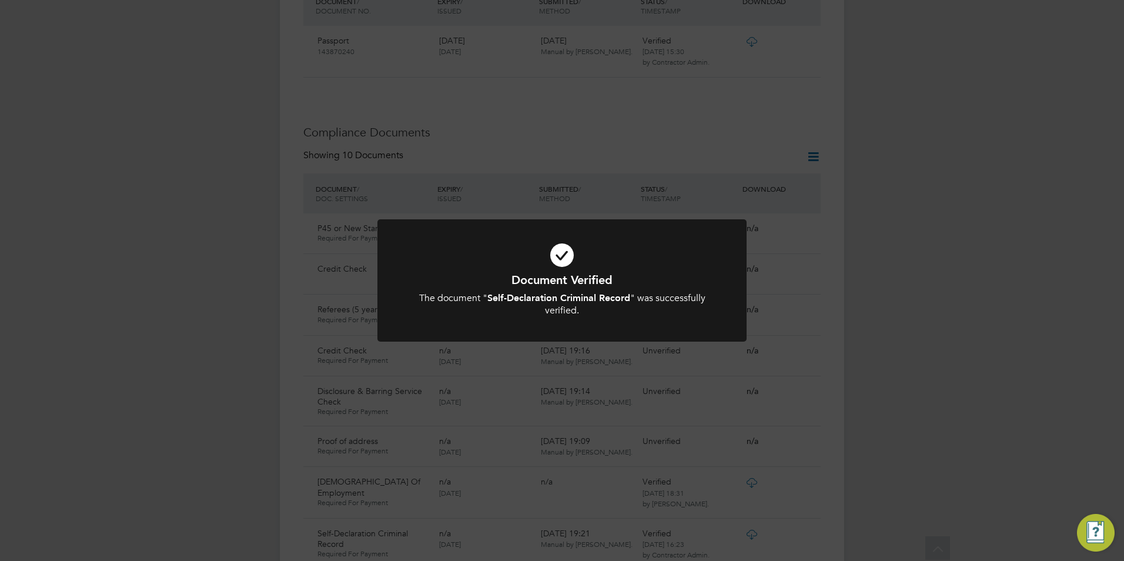
click at [692, 252] on icon at bounding box center [562, 255] width 306 height 46
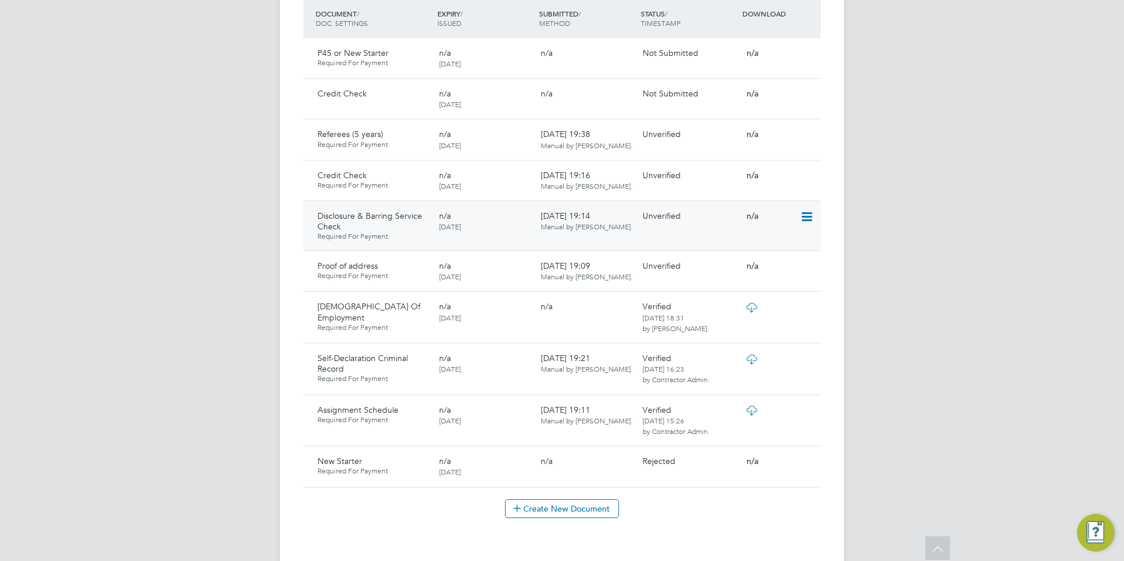
scroll to position [737, 0]
click at [810, 259] on icon at bounding box center [806, 266] width 12 height 14
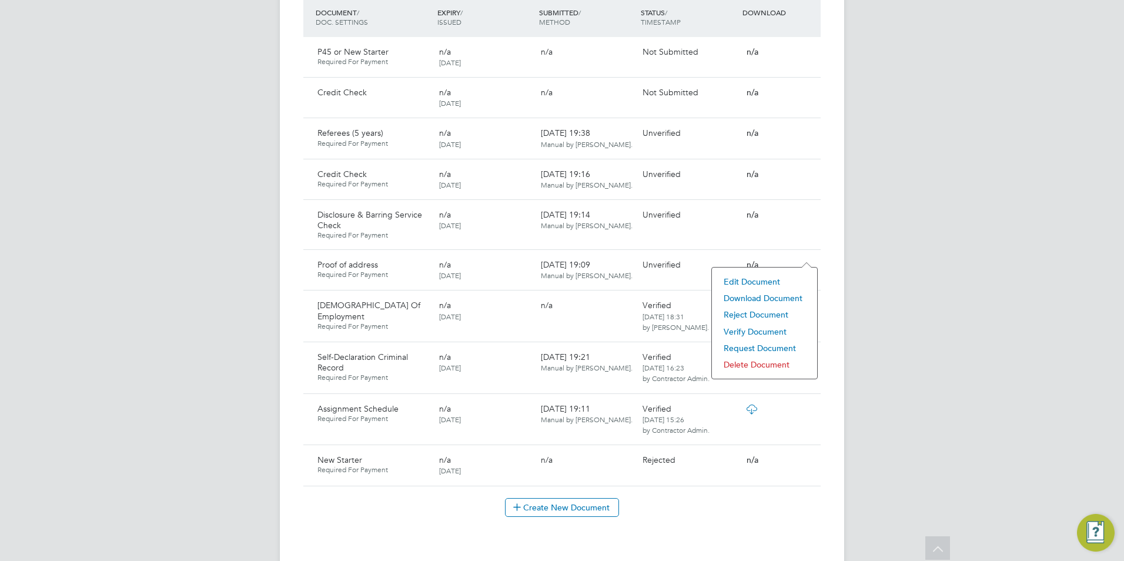
click at [755, 296] on li "Download Document" at bounding box center [765, 298] width 94 height 16
click at [806, 259] on icon at bounding box center [806, 266] width 12 height 14
click at [759, 327] on li "Verify Document" at bounding box center [765, 331] width 94 height 16
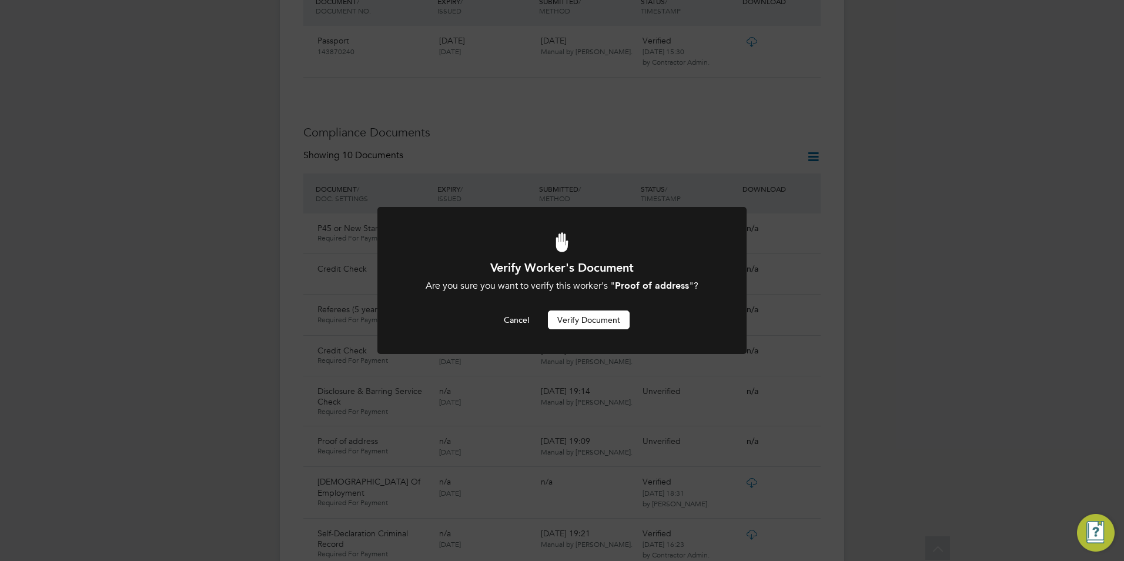
click at [586, 312] on button "Verify Document" at bounding box center [589, 320] width 82 height 19
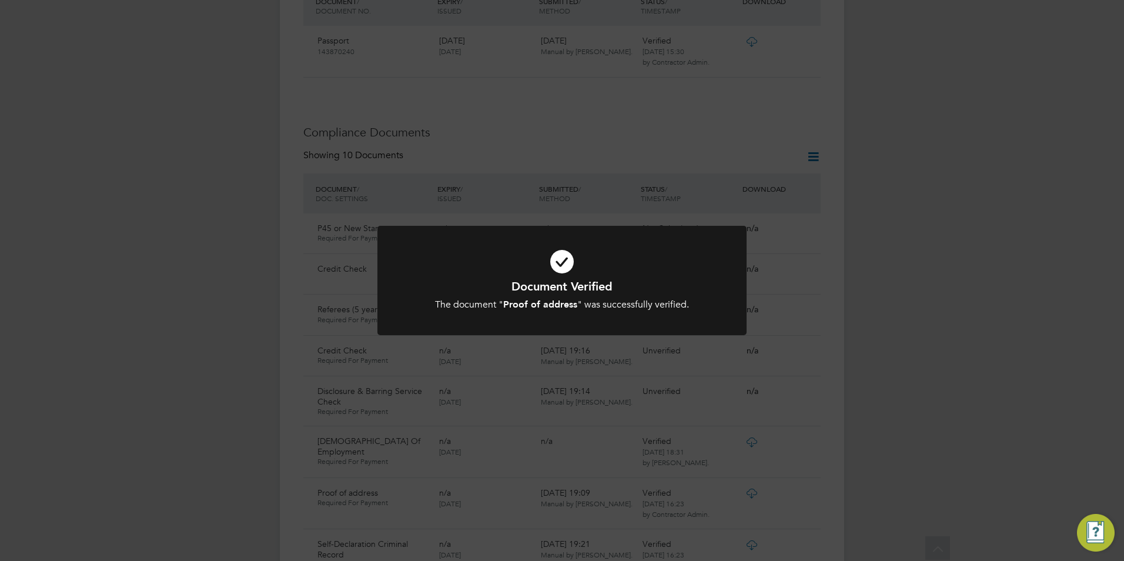
click at [651, 224] on div "Document Verified The document " Proof of address " was successfully verified. …" at bounding box center [562, 280] width 1124 height 561
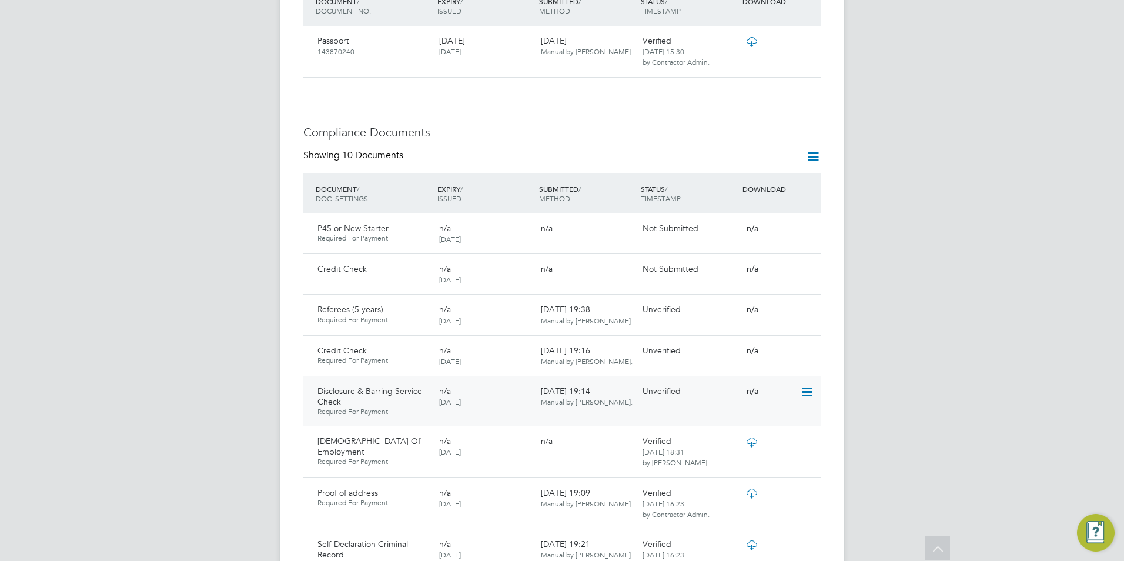
click at [808, 385] on icon at bounding box center [806, 392] width 12 height 14
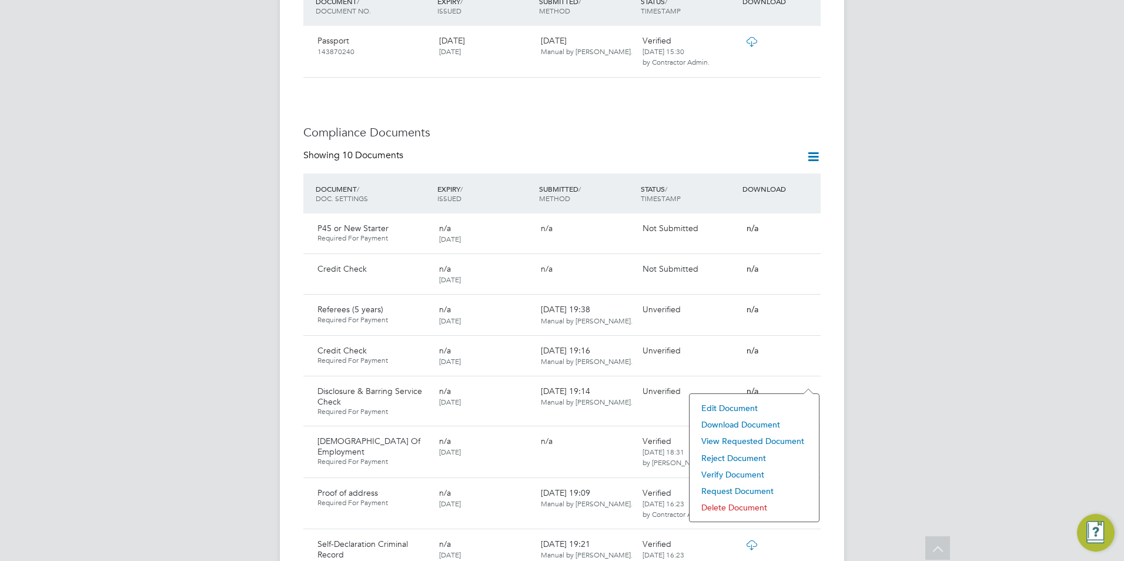
click at [746, 439] on li "View Requested Document" at bounding box center [755, 441] width 118 height 16
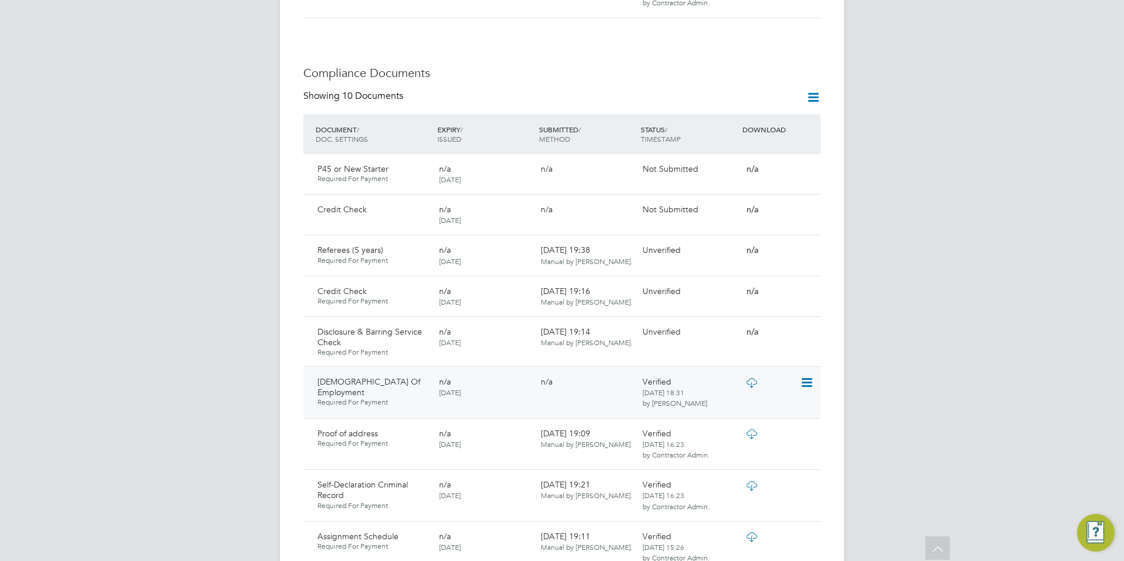
scroll to position [679, 0]
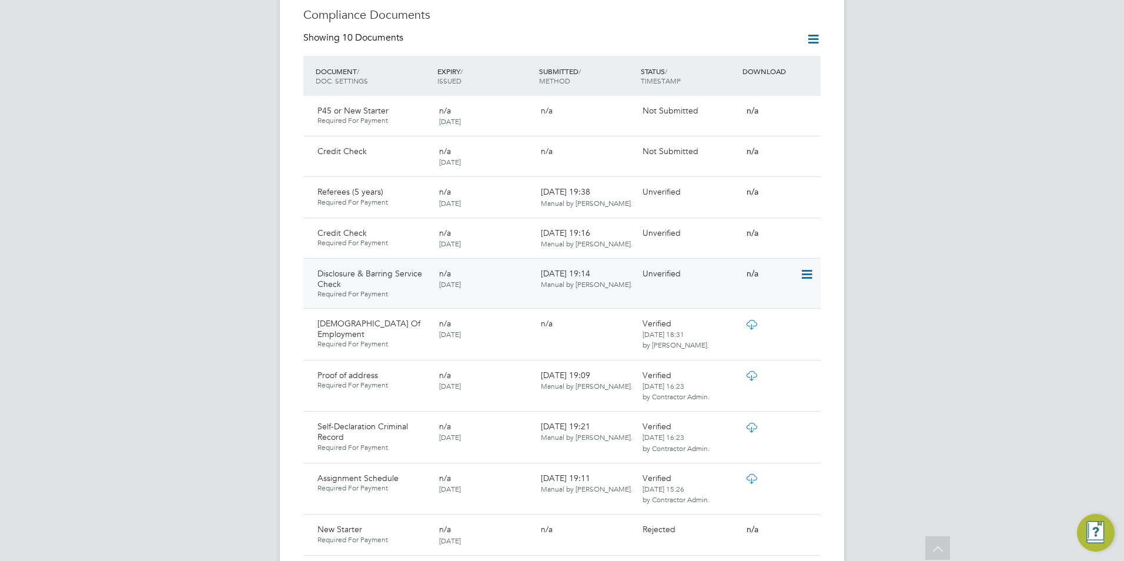
click at [803, 268] on icon at bounding box center [806, 275] width 12 height 14
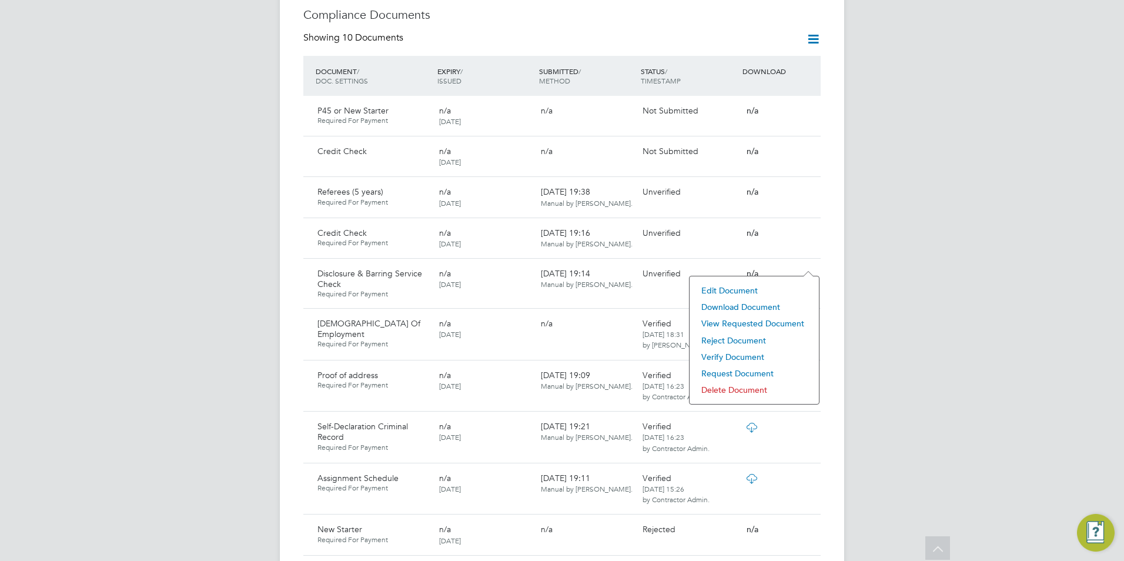
click at [745, 305] on li "Download Document" at bounding box center [755, 307] width 118 height 16
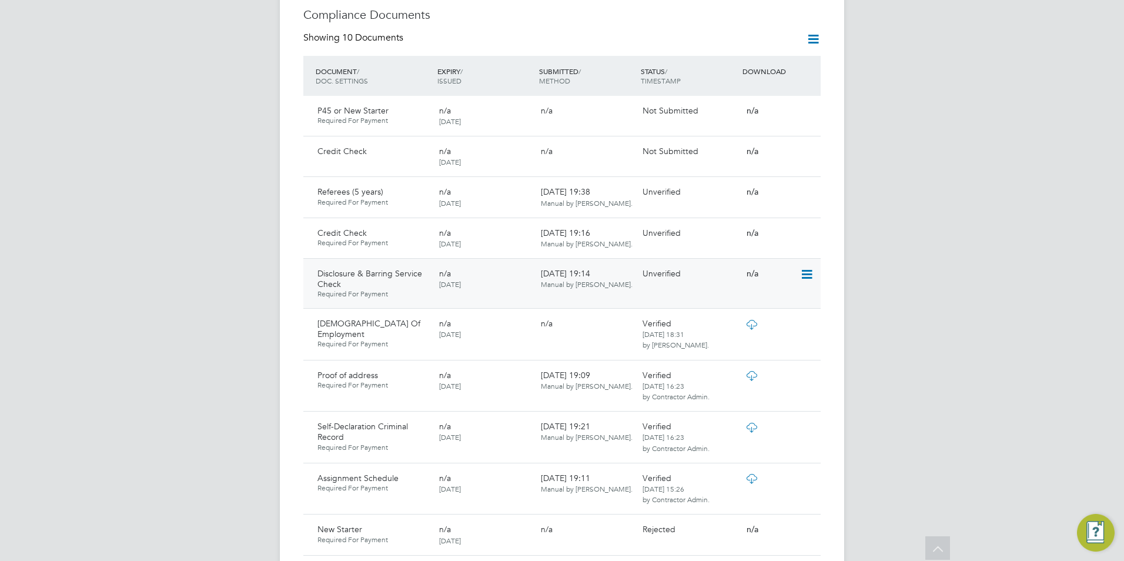
click at [812, 268] on icon at bounding box center [806, 275] width 12 height 14
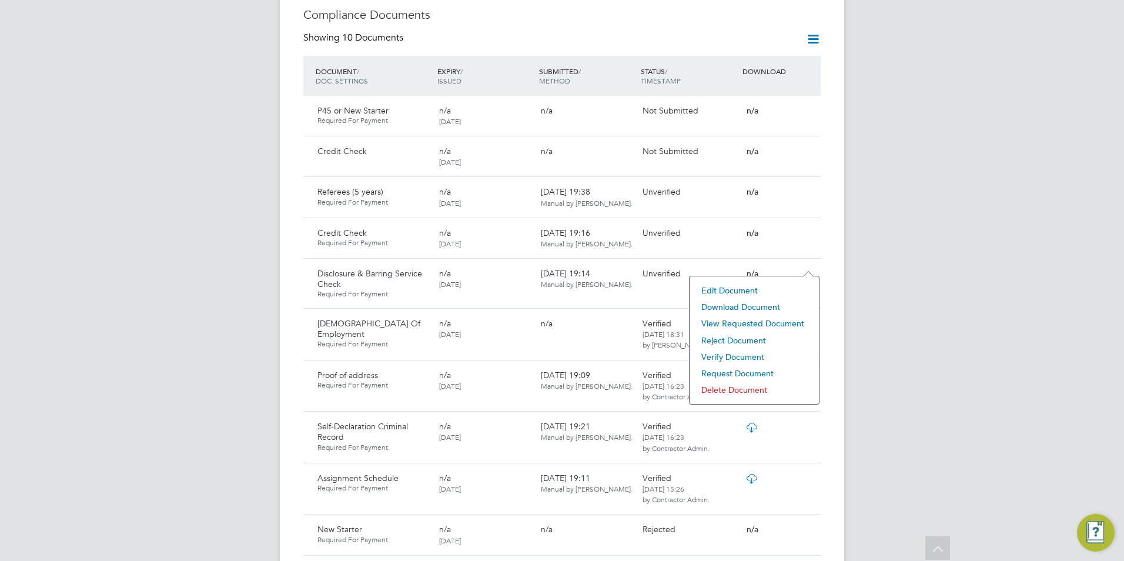
click at [737, 354] on li "Verify Document" at bounding box center [755, 357] width 118 height 16
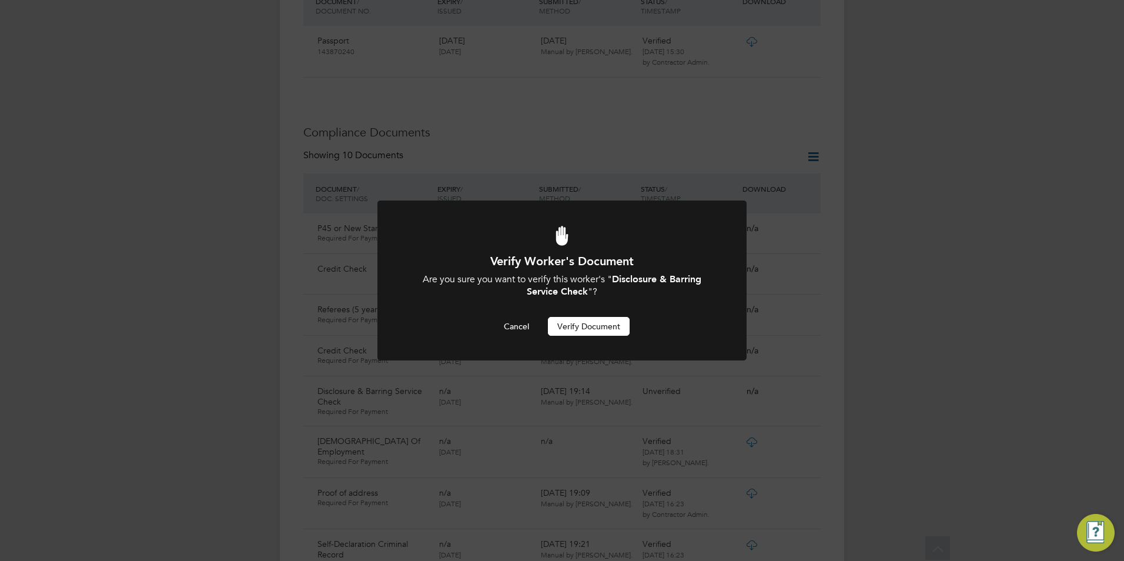
click at [605, 326] on button "Verify Document" at bounding box center [589, 326] width 82 height 19
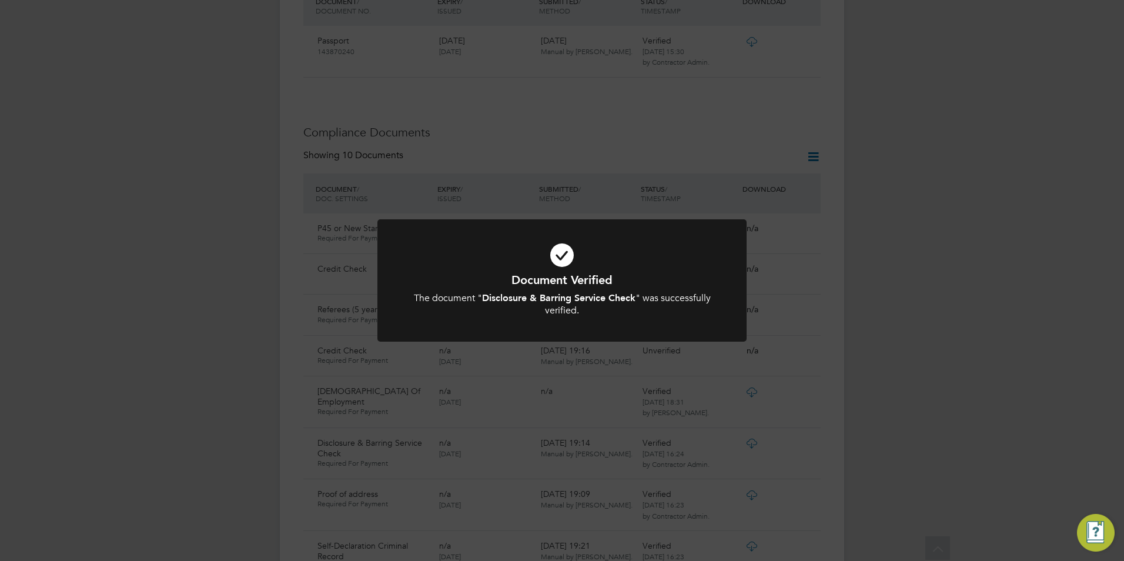
click at [664, 249] on icon at bounding box center [562, 255] width 306 height 46
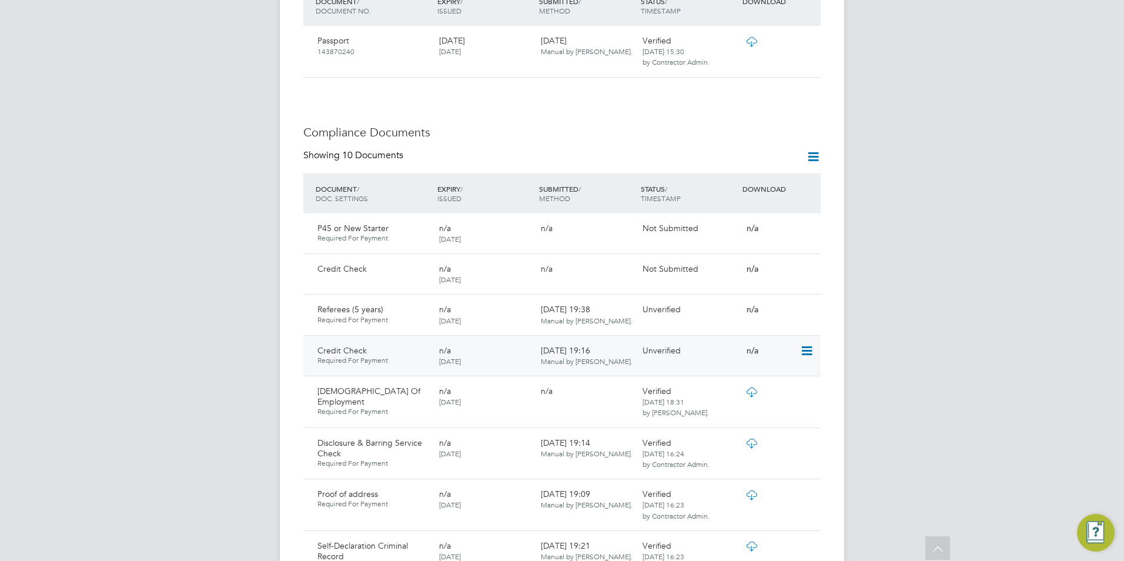
click at [803, 344] on icon at bounding box center [806, 351] width 12 height 14
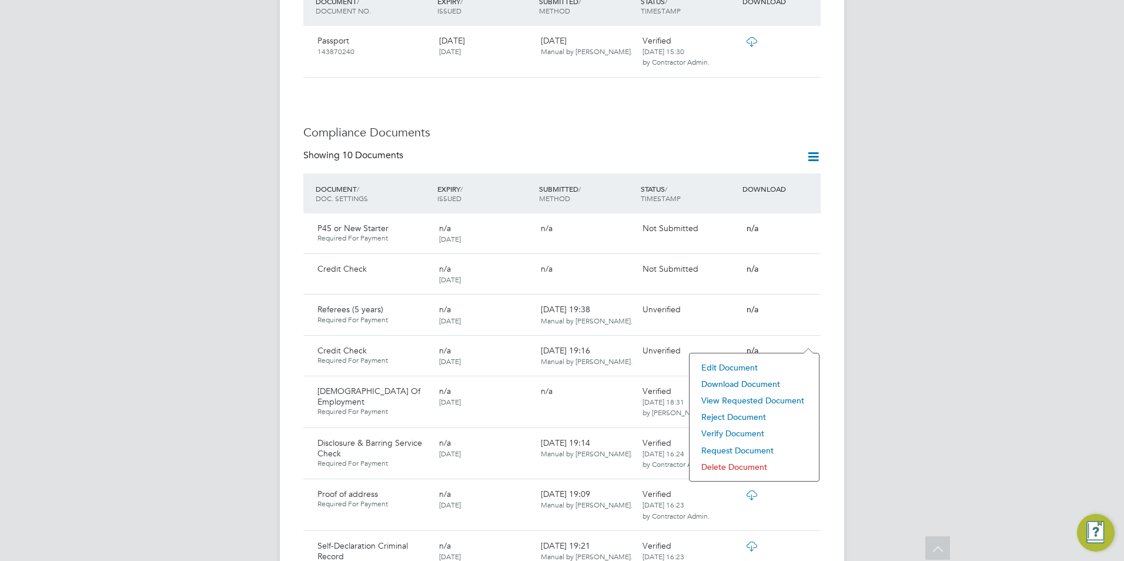
click at [761, 400] on li "View Requested Document" at bounding box center [755, 400] width 118 height 16
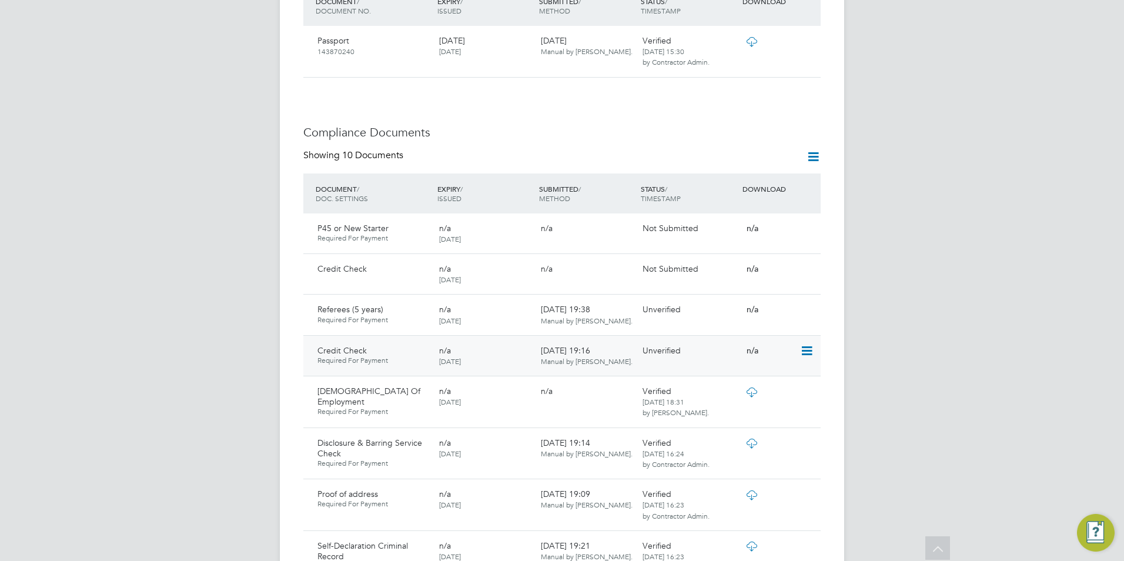
click at [806, 344] on icon at bounding box center [806, 351] width 12 height 14
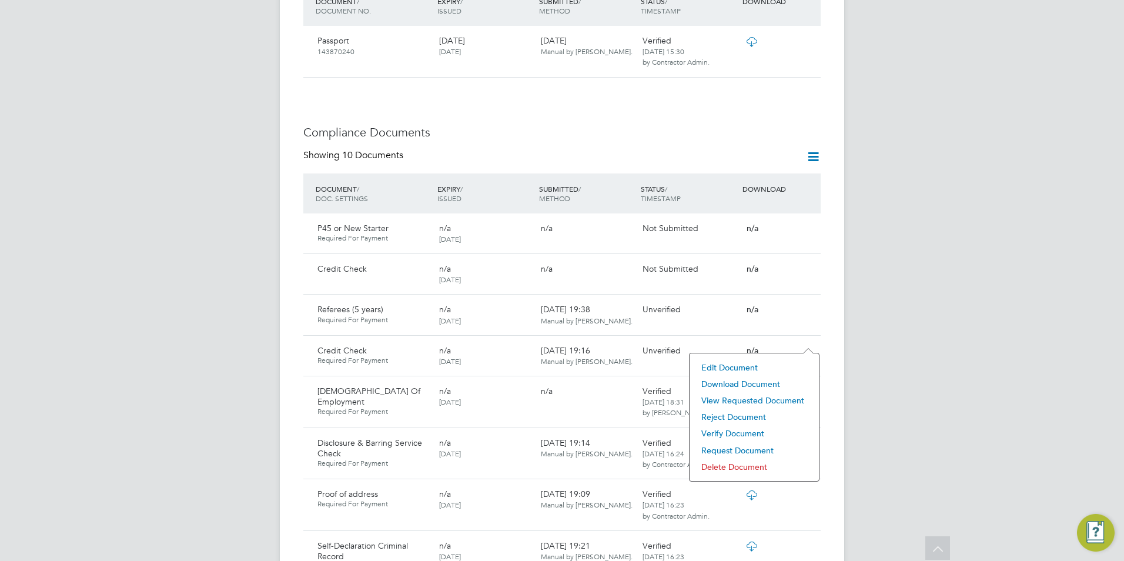
click at [745, 400] on li "View Requested Document" at bounding box center [755, 400] width 118 height 16
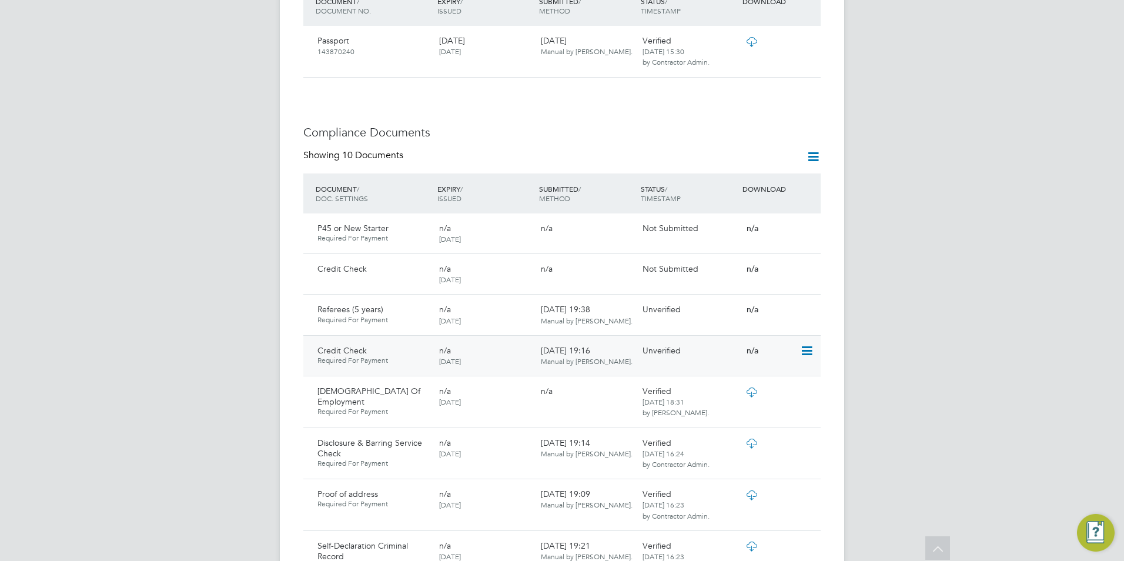
click at [809, 344] on icon at bounding box center [806, 351] width 12 height 14
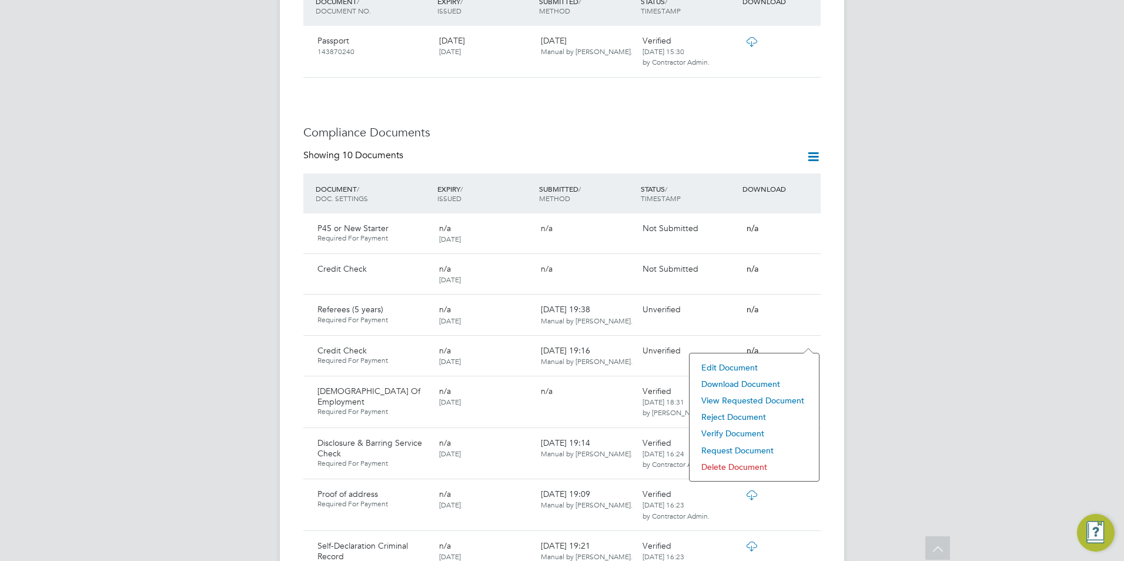
click at [747, 383] on li "Download Document" at bounding box center [755, 384] width 118 height 16
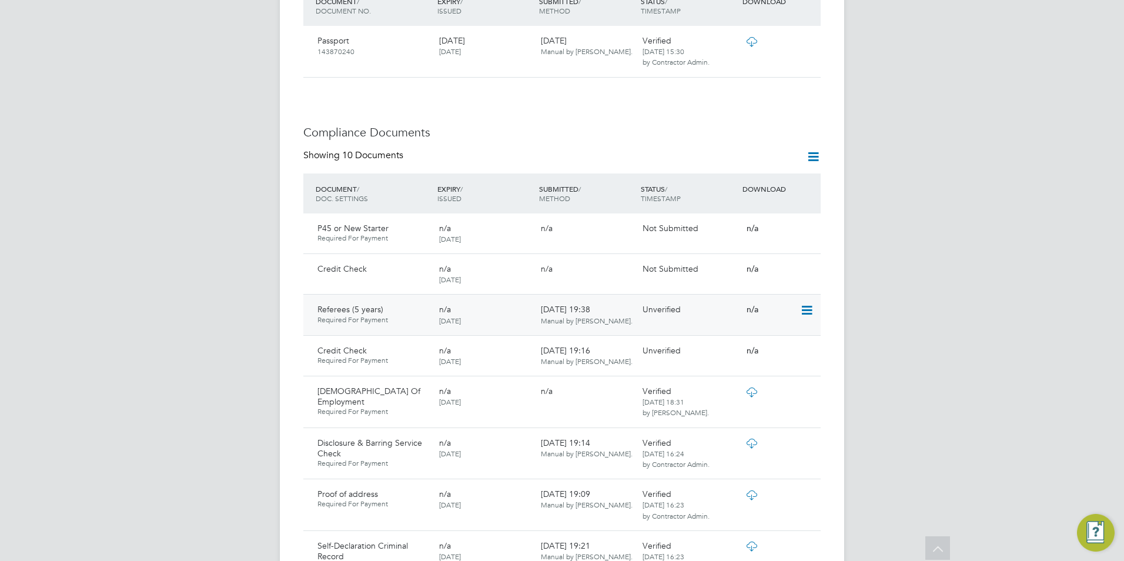
click at [812, 303] on icon at bounding box center [806, 310] width 12 height 14
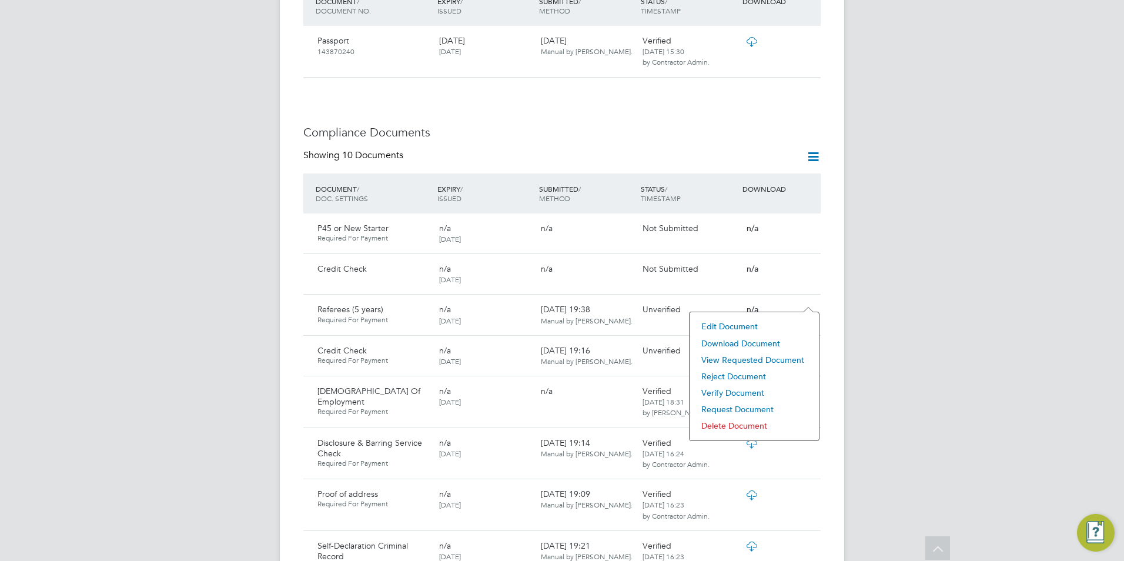
click at [730, 388] on li "Verify Document" at bounding box center [755, 393] width 118 height 16
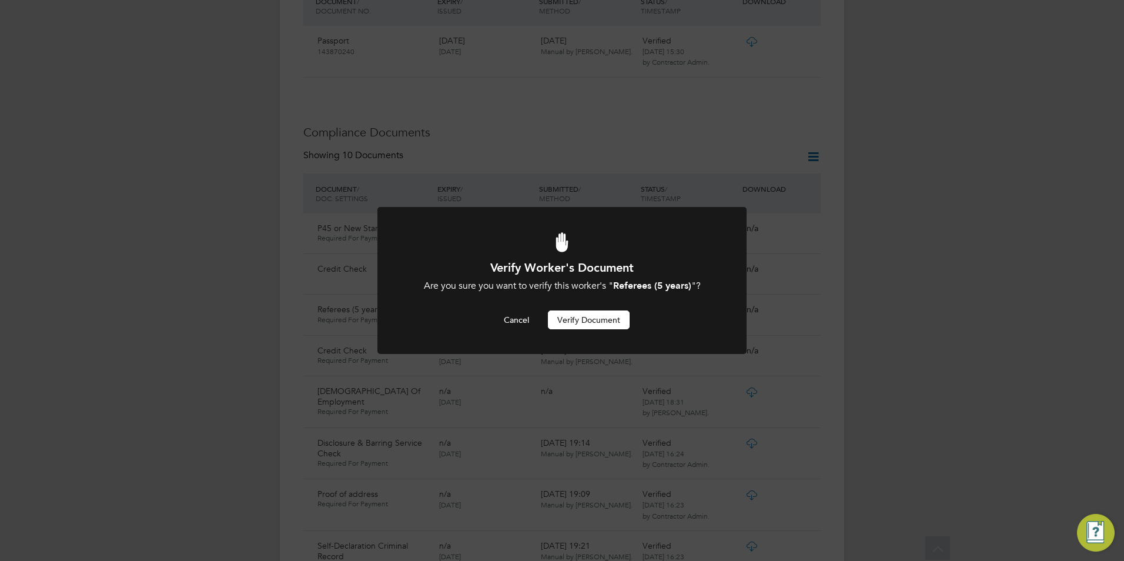
click at [593, 311] on button "Verify Document" at bounding box center [589, 320] width 82 height 19
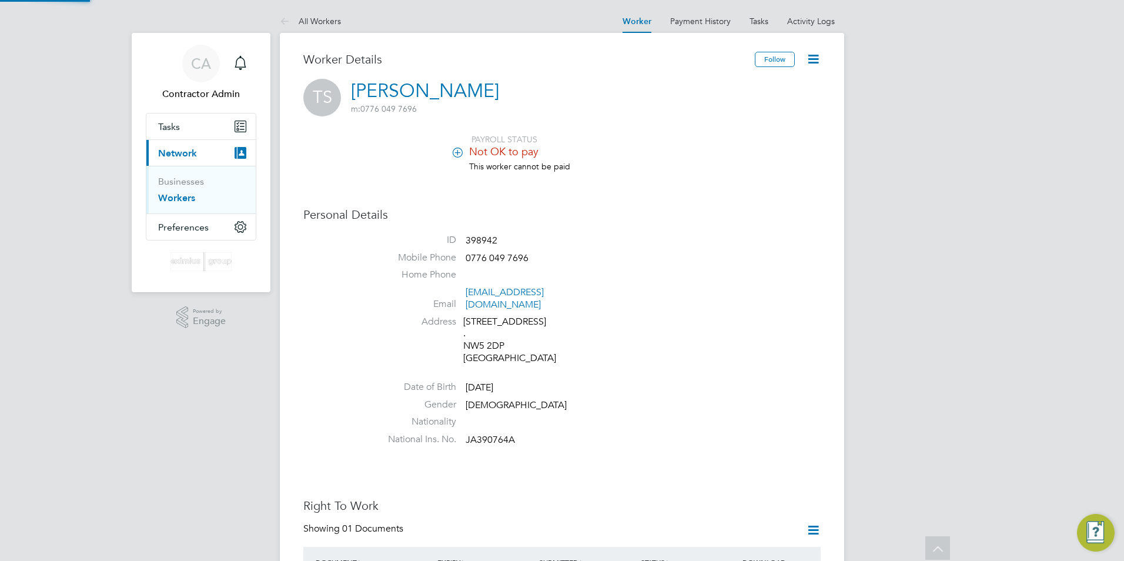
scroll to position [561, 0]
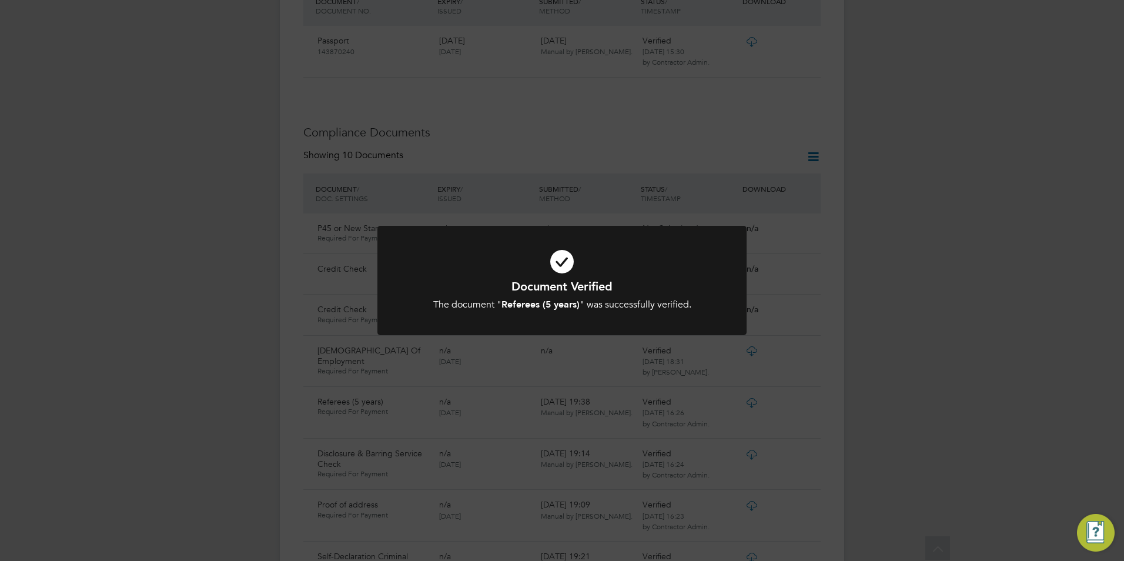
click at [626, 310] on div "The document " Referees (5 years) " was successfully verified." at bounding box center [562, 305] width 306 height 12
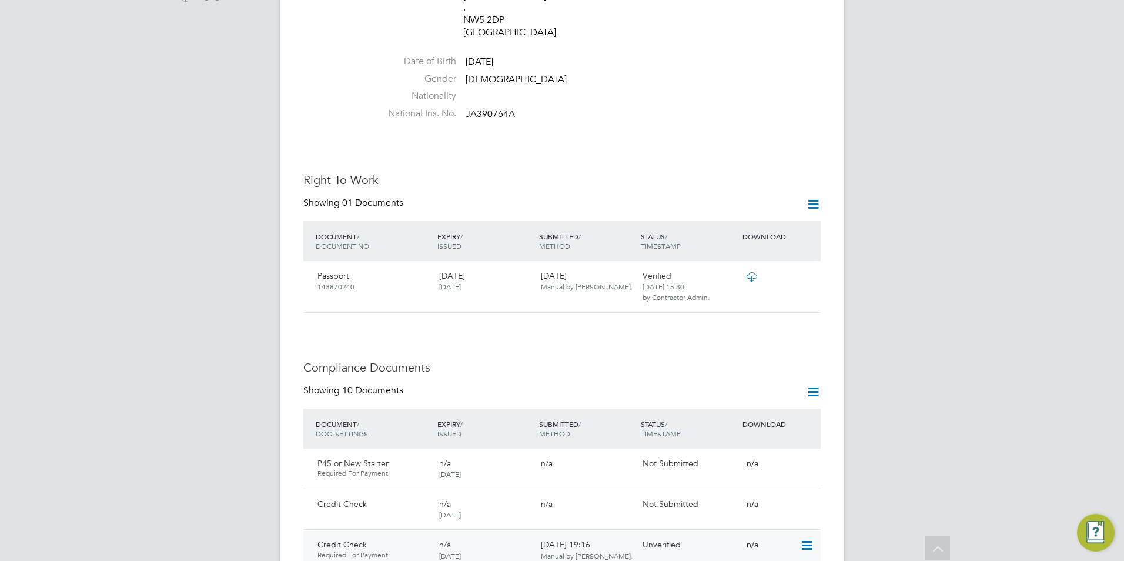
scroll to position [502, 0]
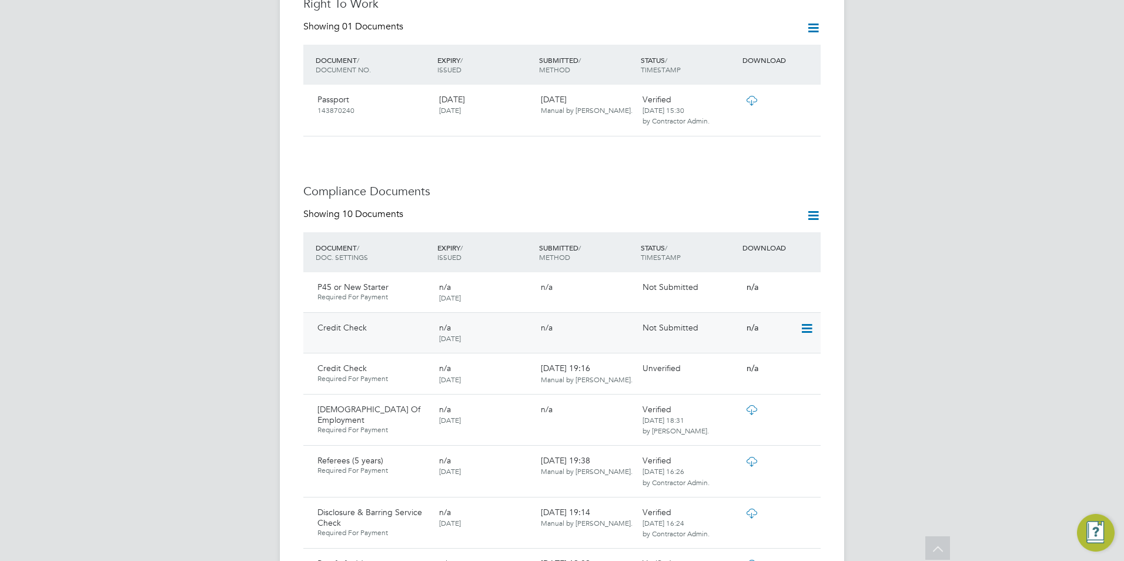
click at [804, 322] on icon at bounding box center [806, 329] width 12 height 14
click at [797, 318] on div "n/a" at bounding box center [770, 328] width 61 height 20
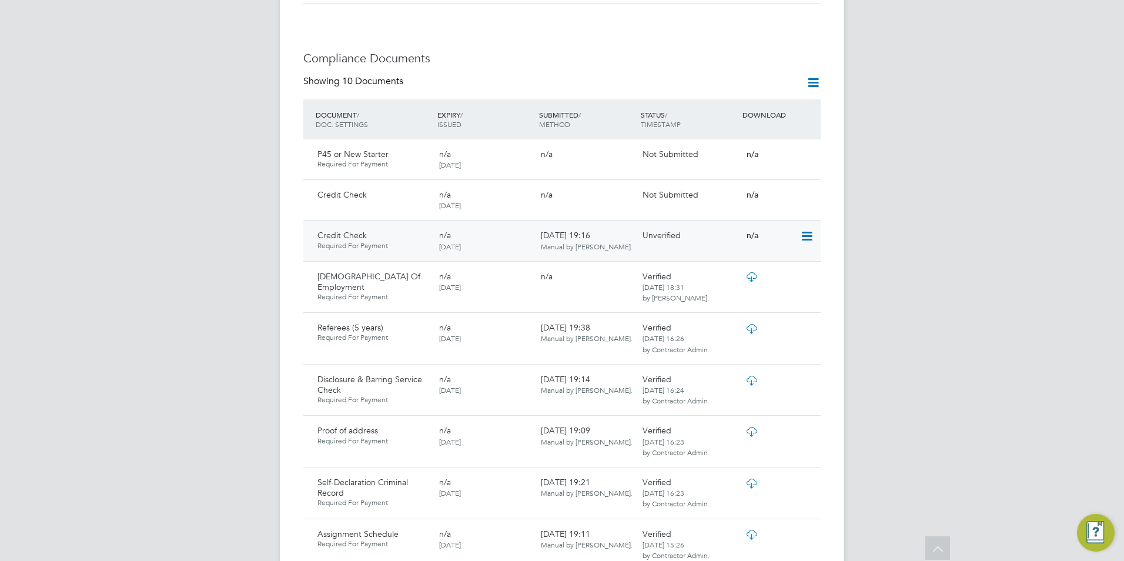
scroll to position [679, 0]
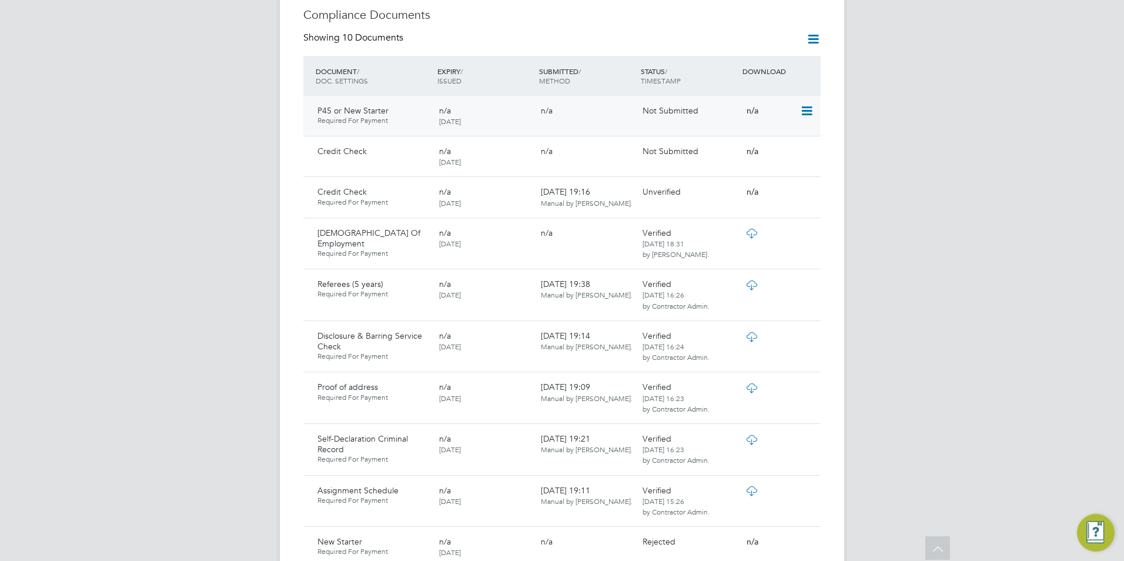
click at [807, 104] on icon at bounding box center [806, 111] width 12 height 14
click at [756, 175] on li "Request Document" at bounding box center [755, 177] width 118 height 16
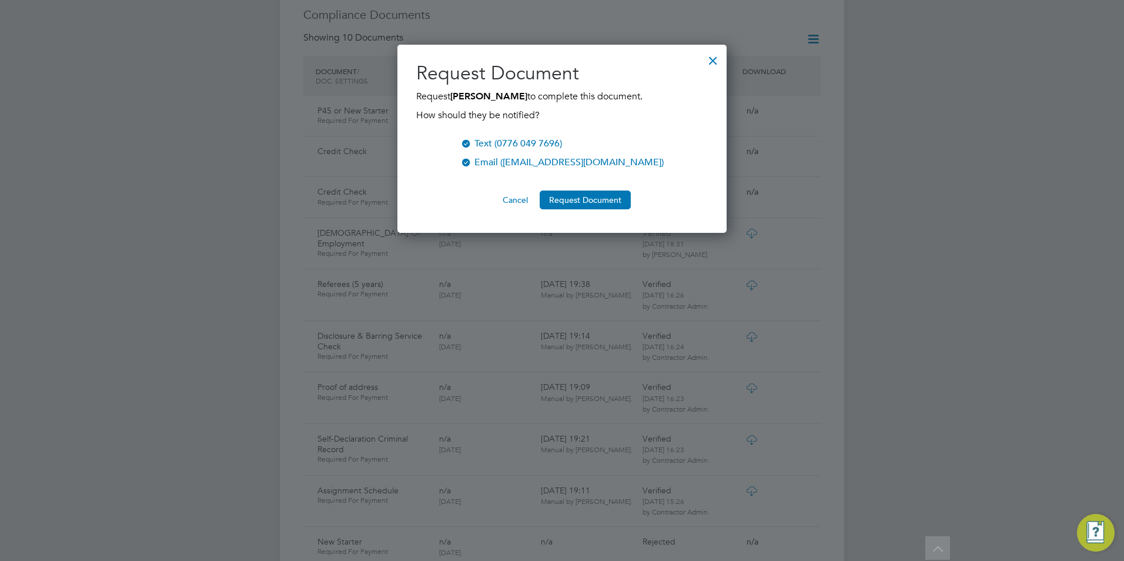
scroll to position [189, 330]
click at [593, 198] on button "Request Document" at bounding box center [585, 200] width 91 height 19
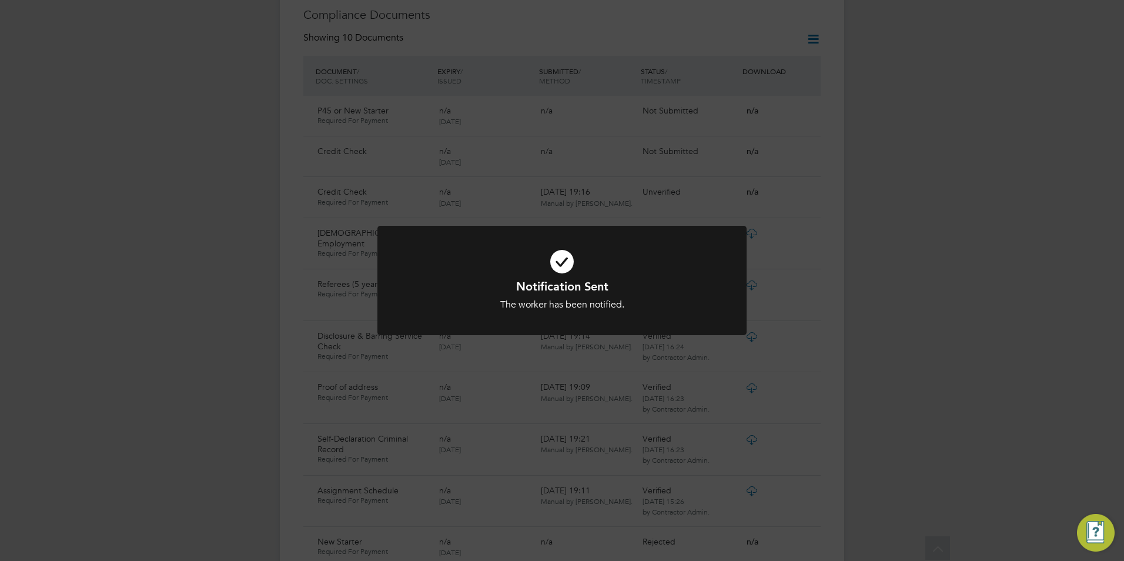
click at [679, 272] on icon at bounding box center [562, 262] width 306 height 46
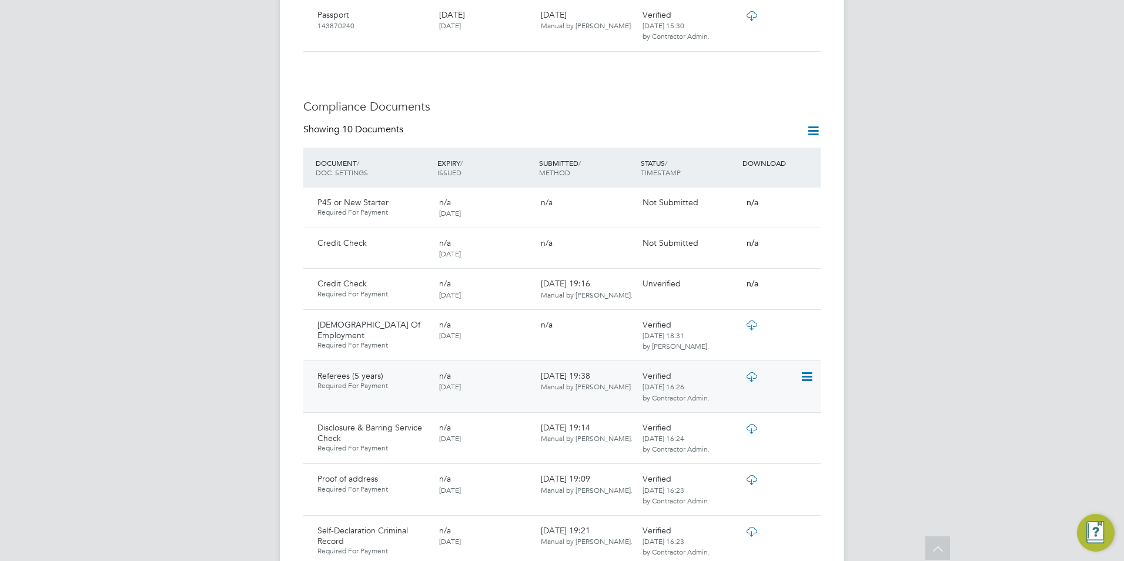
scroll to position [588, 0]
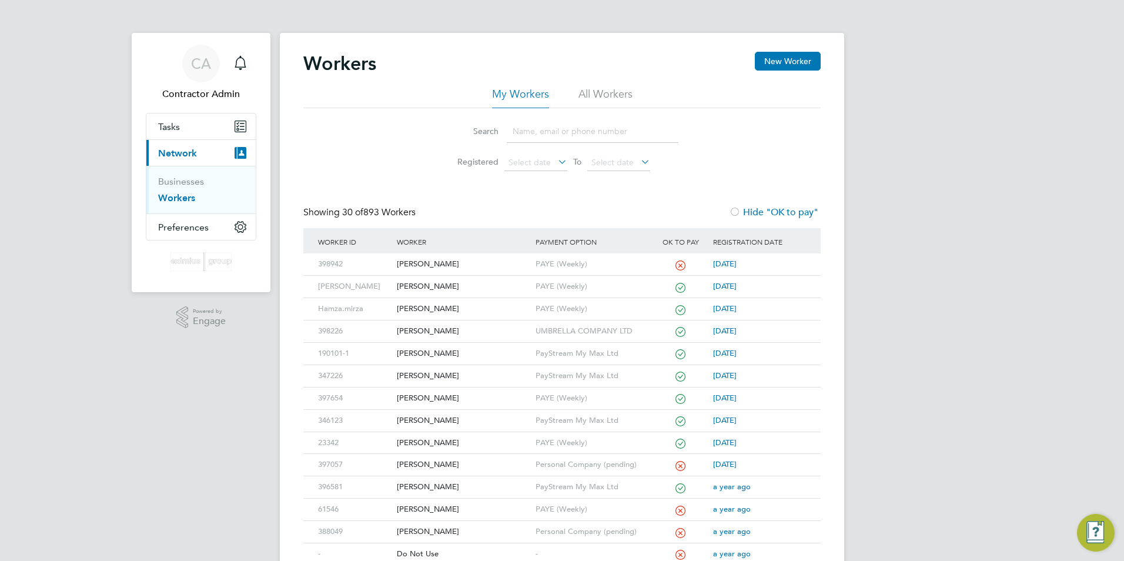
click at [559, 128] on input at bounding box center [593, 131] width 172 height 23
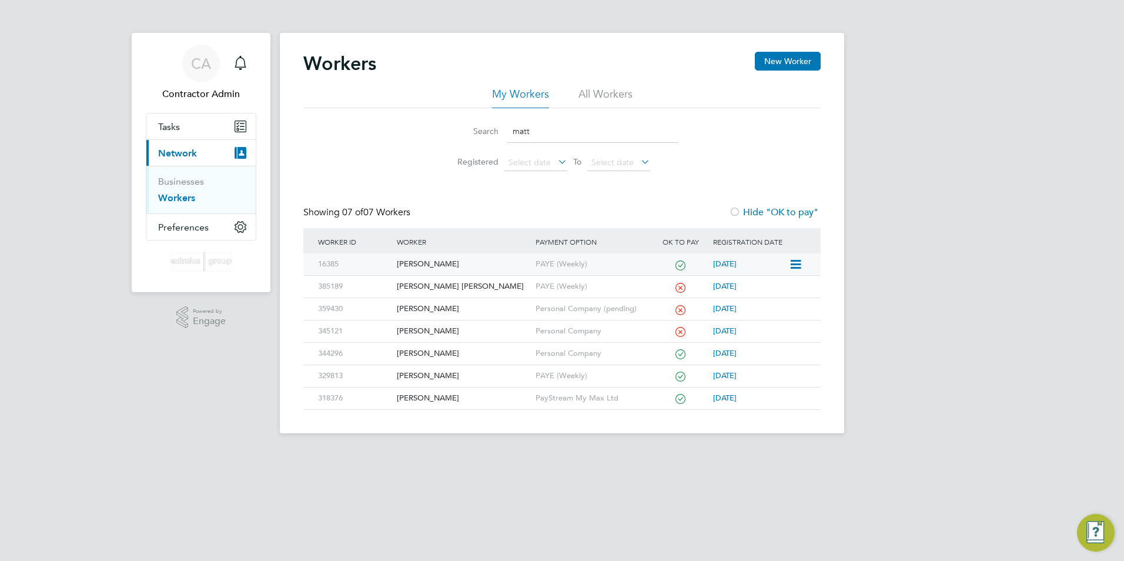
type input "matt"
click at [456, 269] on div "Matthew Oliphant" at bounding box center [463, 264] width 138 height 22
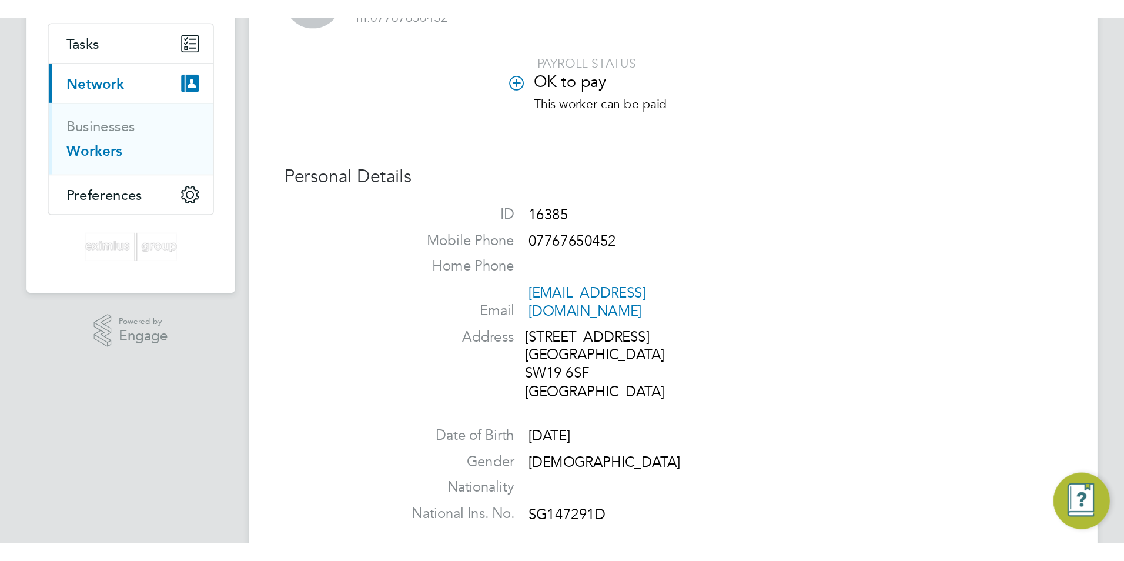
scroll to position [176, 0]
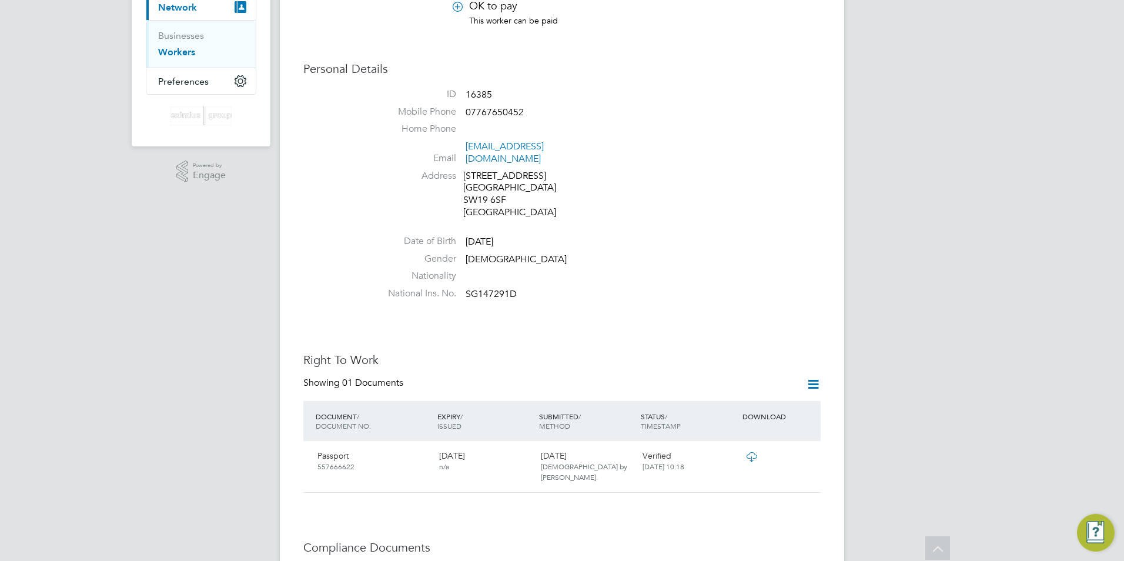
scroll to position [0, 0]
